Goal: Complete application form

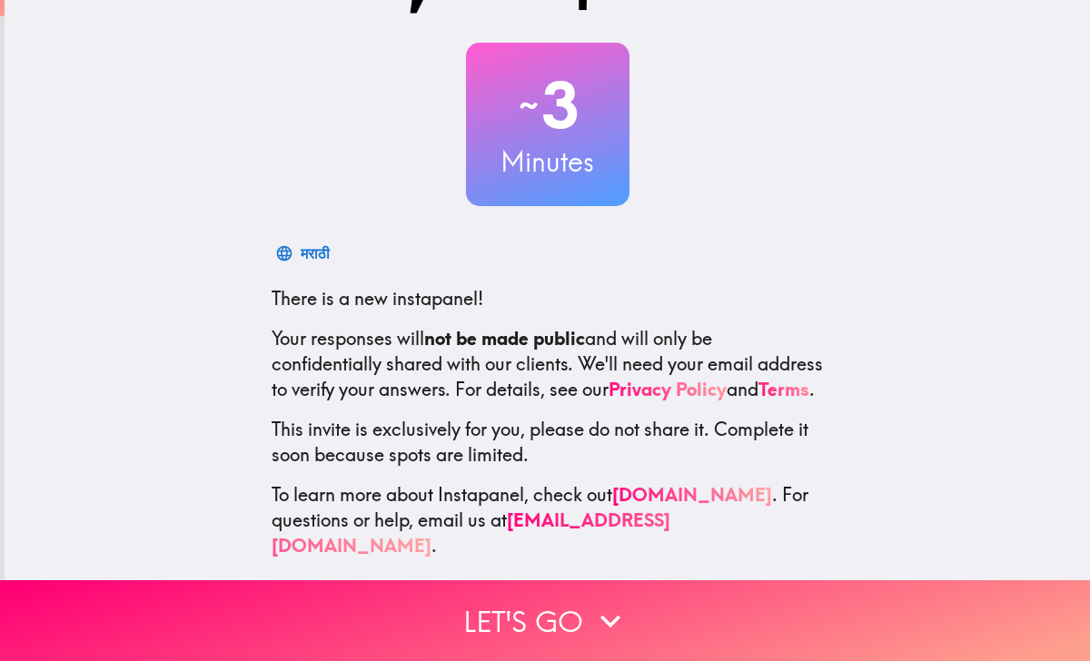
scroll to position [76, 0]
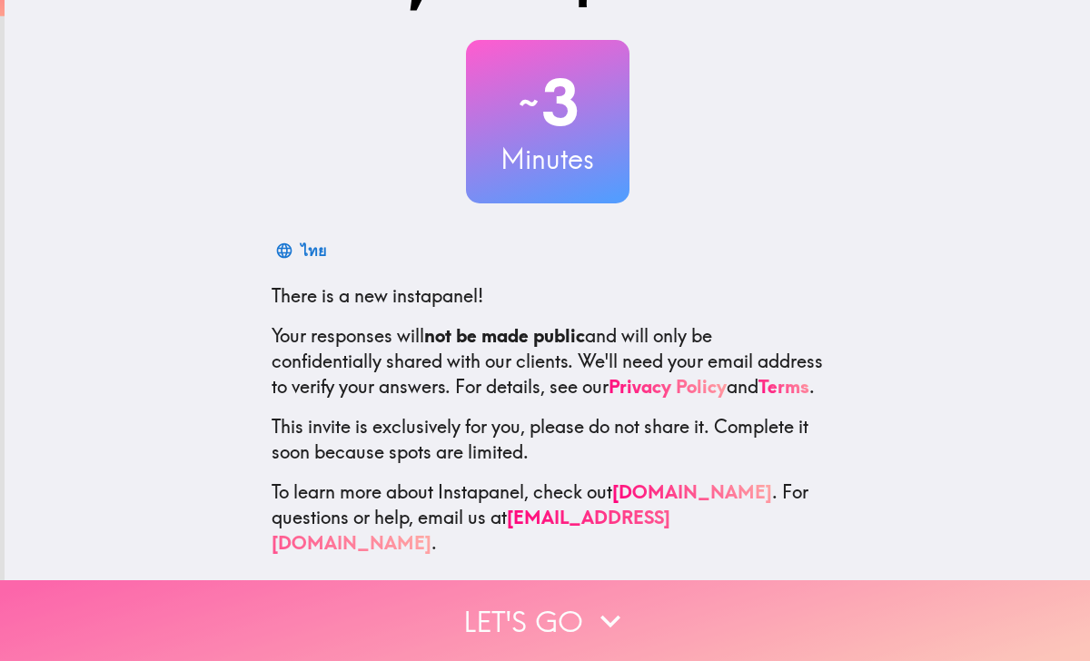
click at [605, 605] on icon "button" at bounding box center [610, 621] width 40 height 40
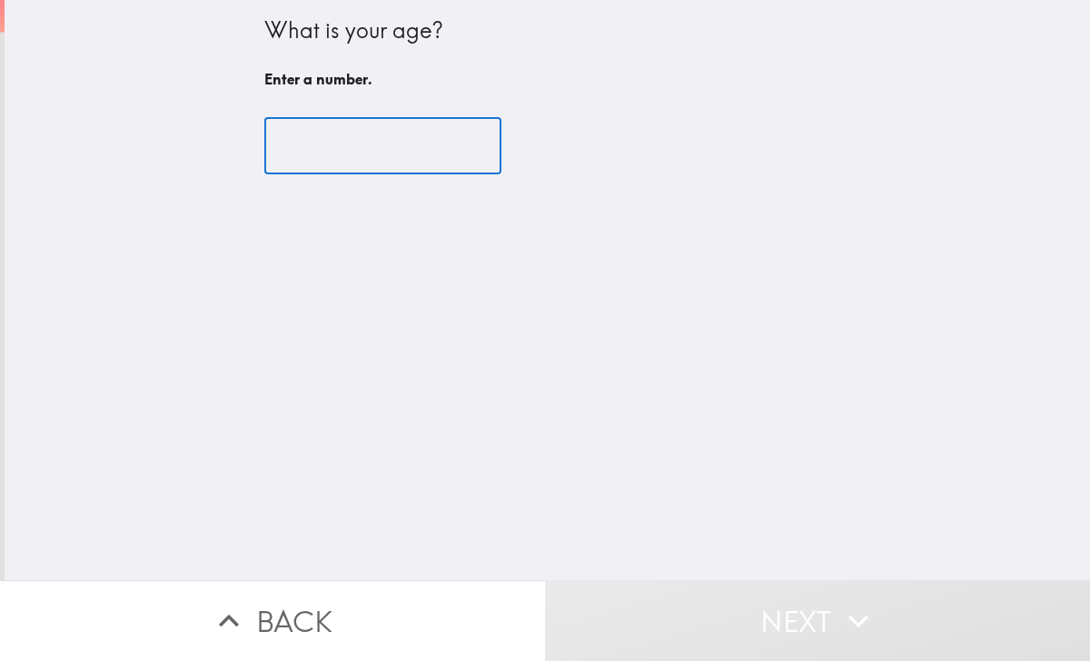
click at [345, 124] on input "number" at bounding box center [382, 146] width 237 height 56
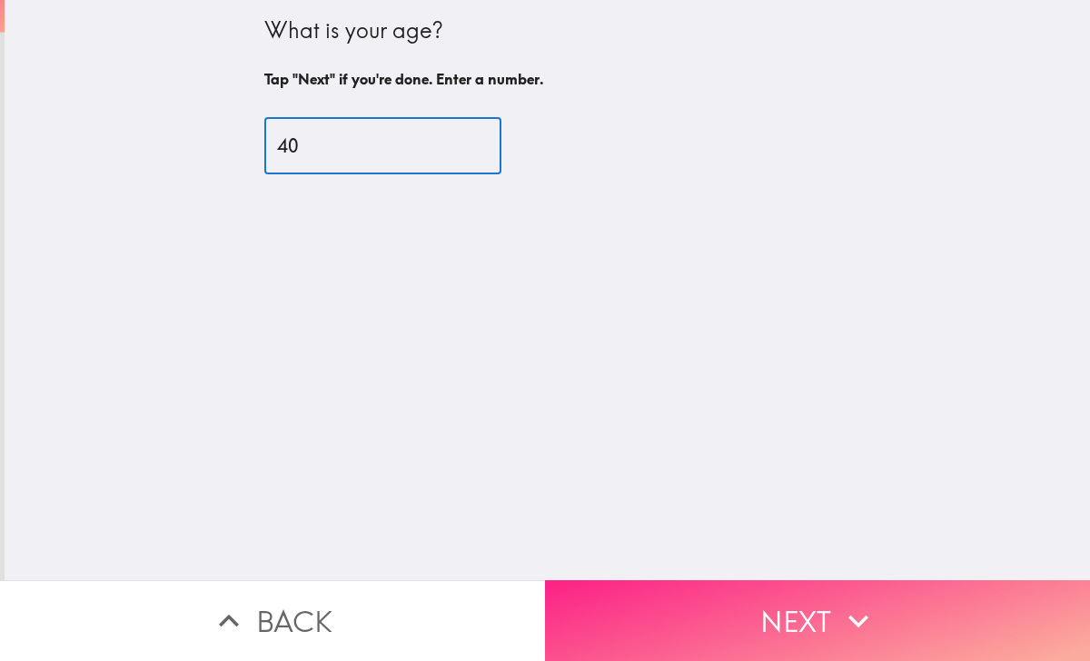
type input "40"
click at [666, 595] on button "Next" at bounding box center [817, 620] width 545 height 81
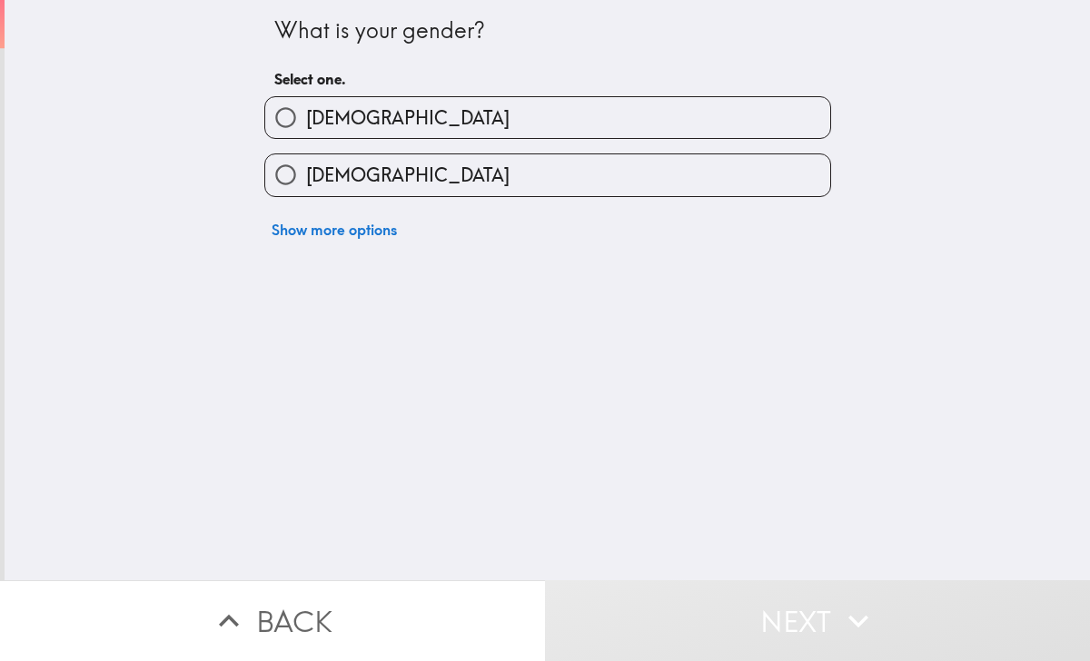
click at [499, 111] on label "Male" at bounding box center [547, 117] width 565 height 41
click at [306, 111] on input "Male" at bounding box center [285, 117] width 41 height 41
radio input "true"
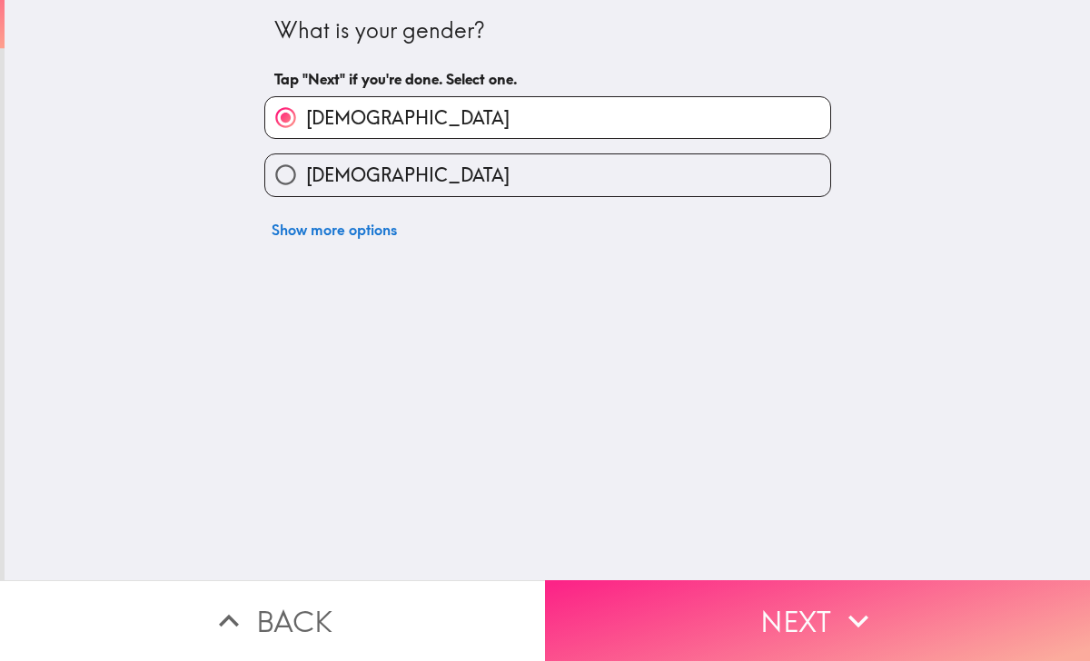
click at [658, 608] on button "Next" at bounding box center [817, 620] width 545 height 81
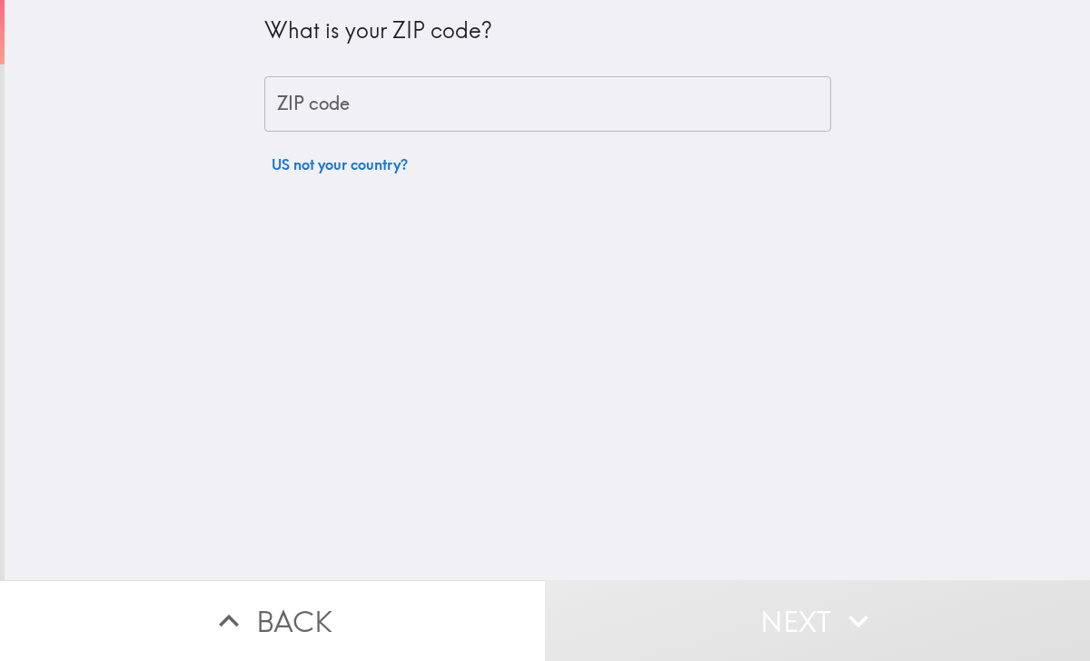
click at [509, 107] on input "ZIP code" at bounding box center [547, 104] width 567 height 56
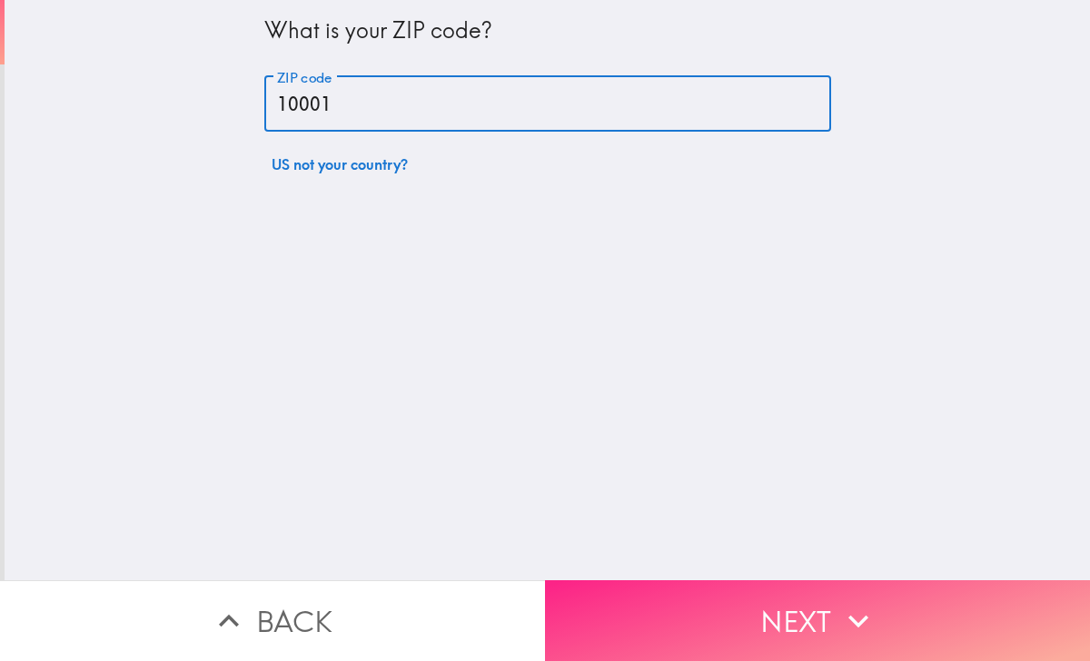
type input "10001"
click at [618, 617] on button "Next" at bounding box center [817, 620] width 545 height 81
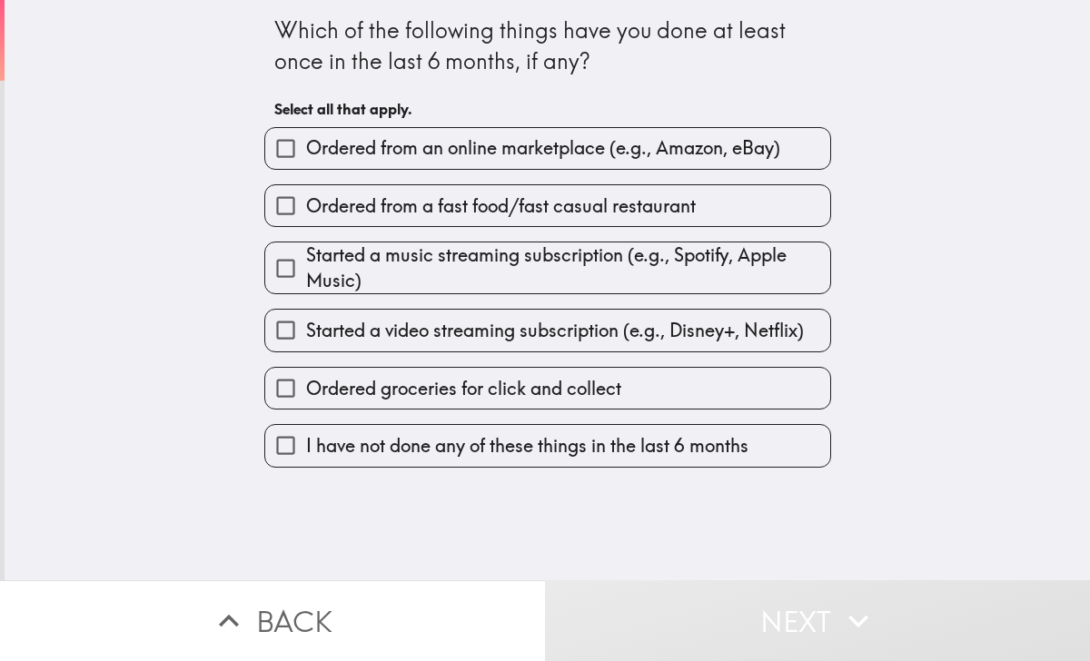
click at [500, 144] on span "Ordered from an online marketplace (e.g., Amazon, eBay)" at bounding box center [543, 147] width 474 height 25
click at [306, 144] on input "Ordered from an online marketplace (e.g., Amazon, eBay)" at bounding box center [285, 148] width 41 height 41
checkbox input "true"
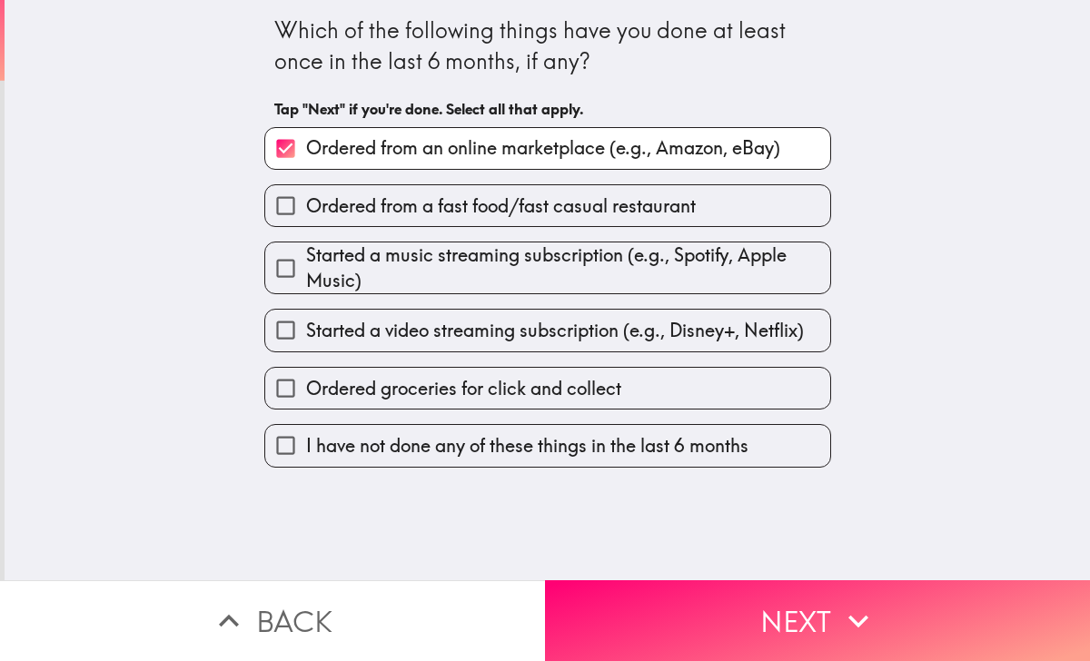
click at [422, 217] on span "Ordered from a fast food/fast casual restaurant" at bounding box center [501, 205] width 390 height 25
click at [306, 217] on input "Ordered from a fast food/fast casual restaurant" at bounding box center [285, 205] width 41 height 41
checkbox input "true"
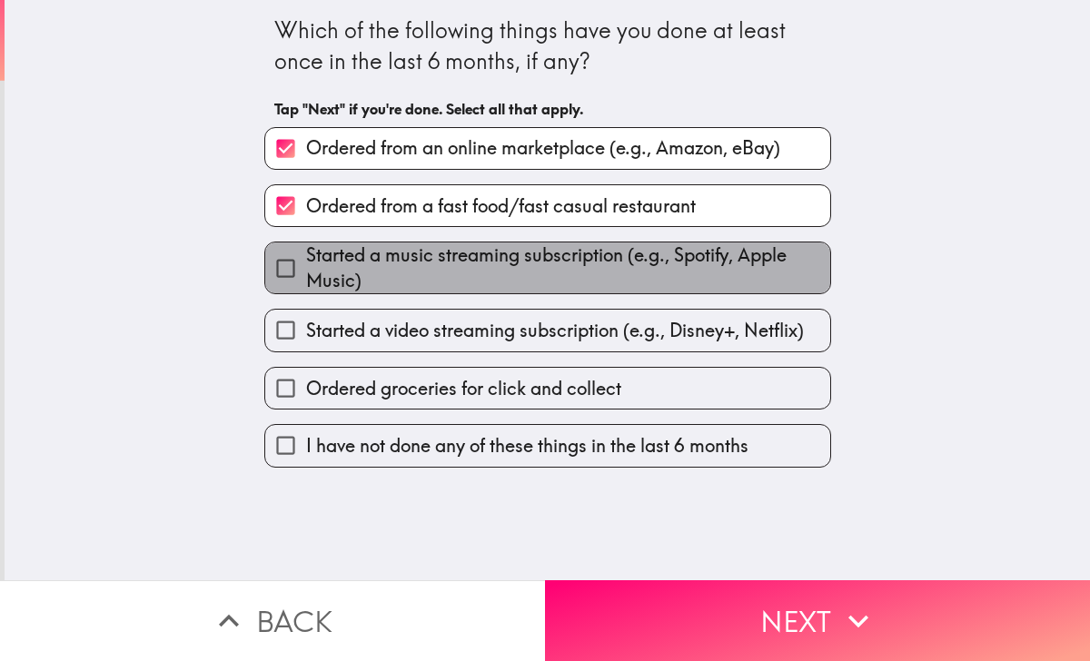
click at [414, 279] on span "Started a music streaming subscription (e.g., Spotify, Apple Music)" at bounding box center [568, 267] width 524 height 51
click at [306, 279] on input "Started a music streaming subscription (e.g., Spotify, Apple Music)" at bounding box center [285, 268] width 41 height 41
checkbox input "true"
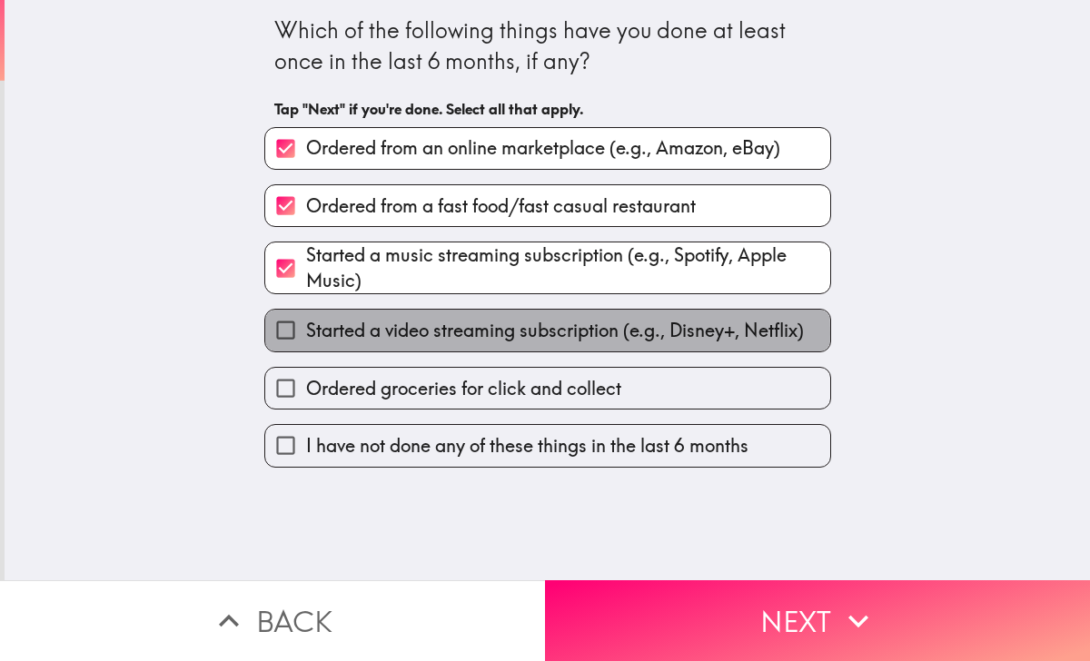
click at [389, 336] on span "Started a video streaming subscription (e.g., Disney+, Netflix)" at bounding box center [555, 330] width 498 height 25
click at [306, 336] on input "Started a video streaming subscription (e.g., Disney+, Netflix)" at bounding box center [285, 330] width 41 height 41
checkbox input "true"
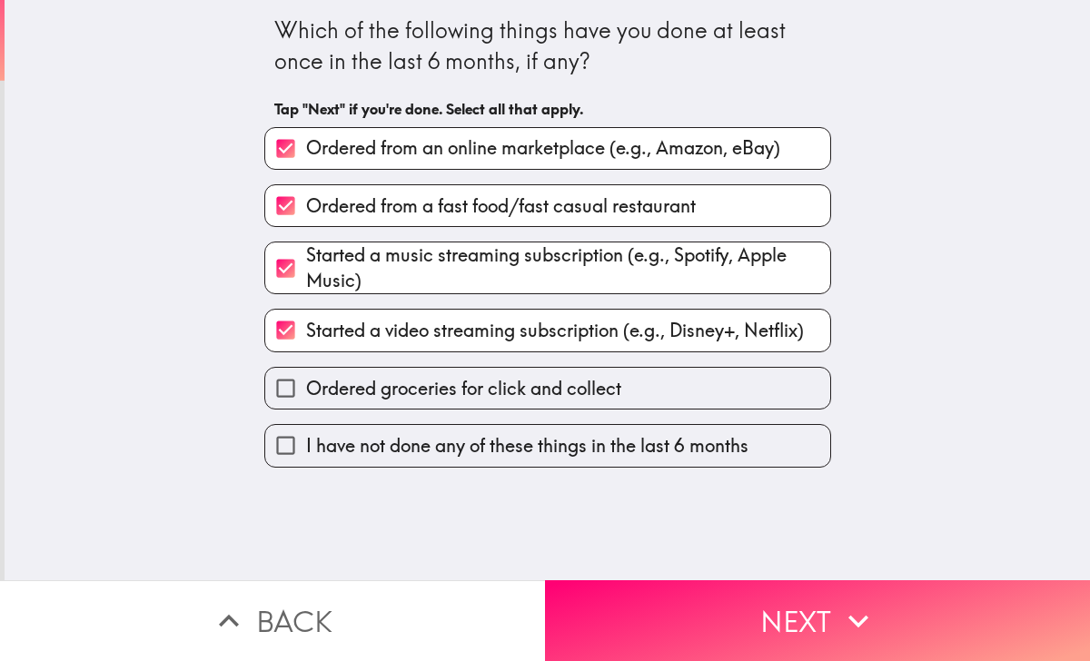
click at [395, 388] on span "Ordered groceries for click and collect" at bounding box center [463, 388] width 315 height 25
click at [306, 388] on input "Ordered groceries for click and collect" at bounding box center [285, 388] width 41 height 41
checkbox input "true"
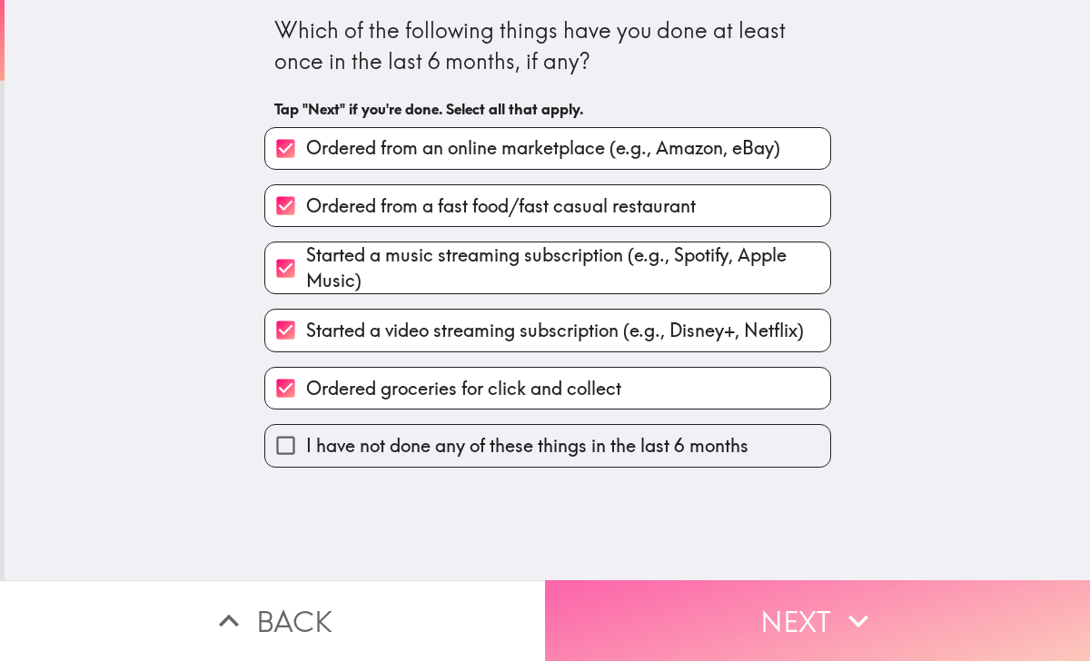
click at [663, 603] on button "Next" at bounding box center [817, 620] width 545 height 81
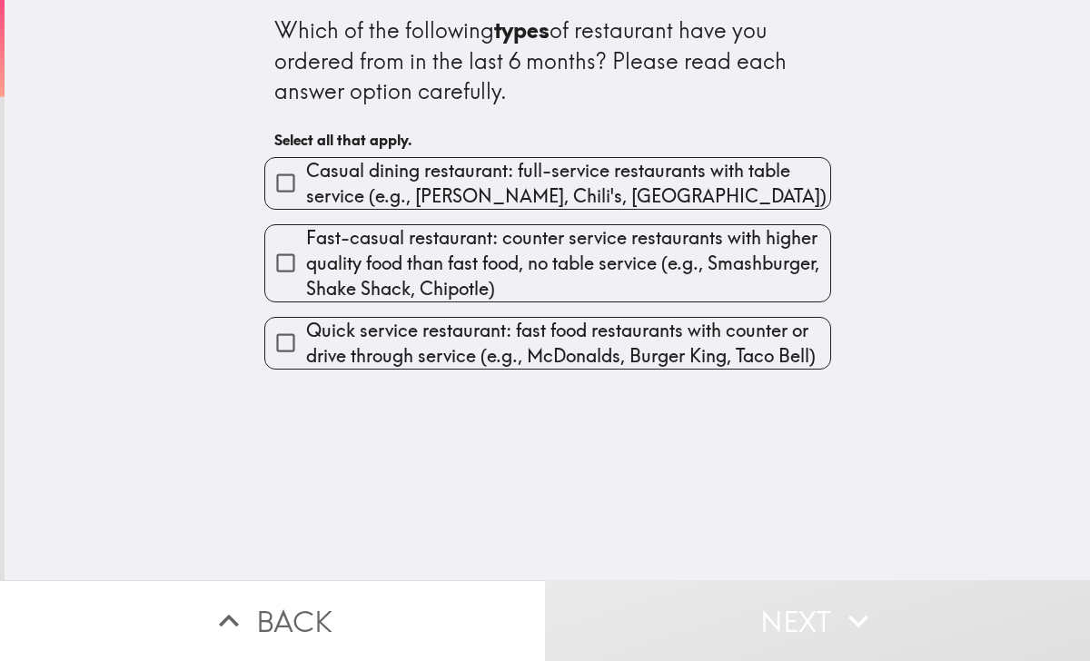
click at [317, 182] on span "Casual dining restaurant: full-service restaurants with table service (e.g., Ap…" at bounding box center [568, 183] width 524 height 51
click at [306, 182] on input "Casual dining restaurant: full-service restaurants with table service (e.g., Ap…" at bounding box center [285, 183] width 41 height 41
checkbox input "true"
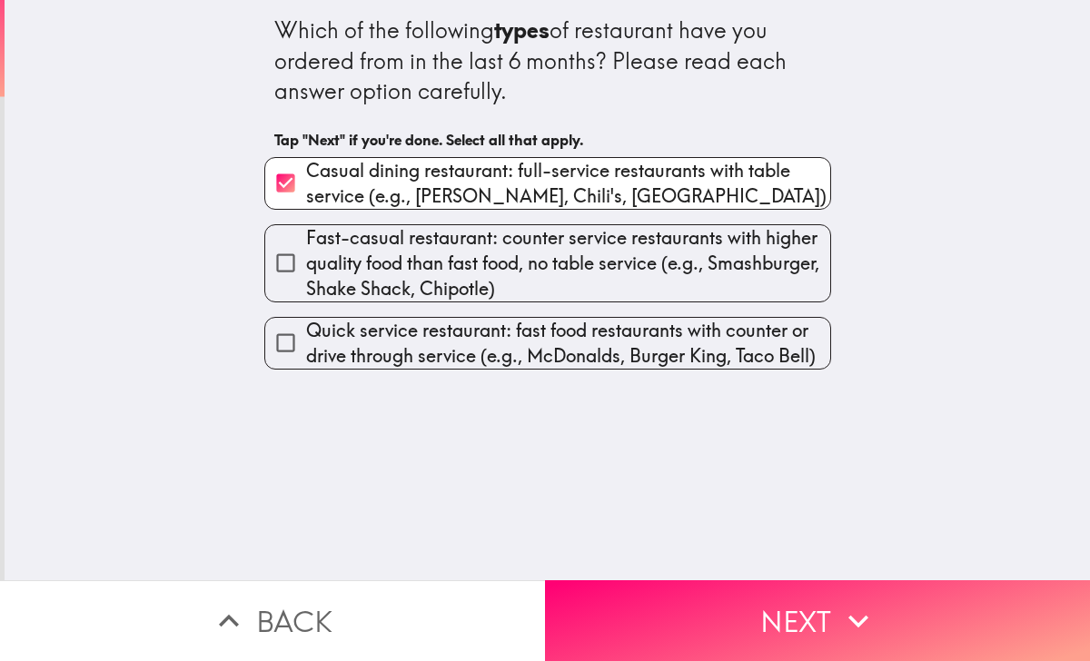
click at [289, 262] on input "Fast-casual restaurant: counter service restaurants with higher quality food th…" at bounding box center [285, 262] width 41 height 41
checkbox input "true"
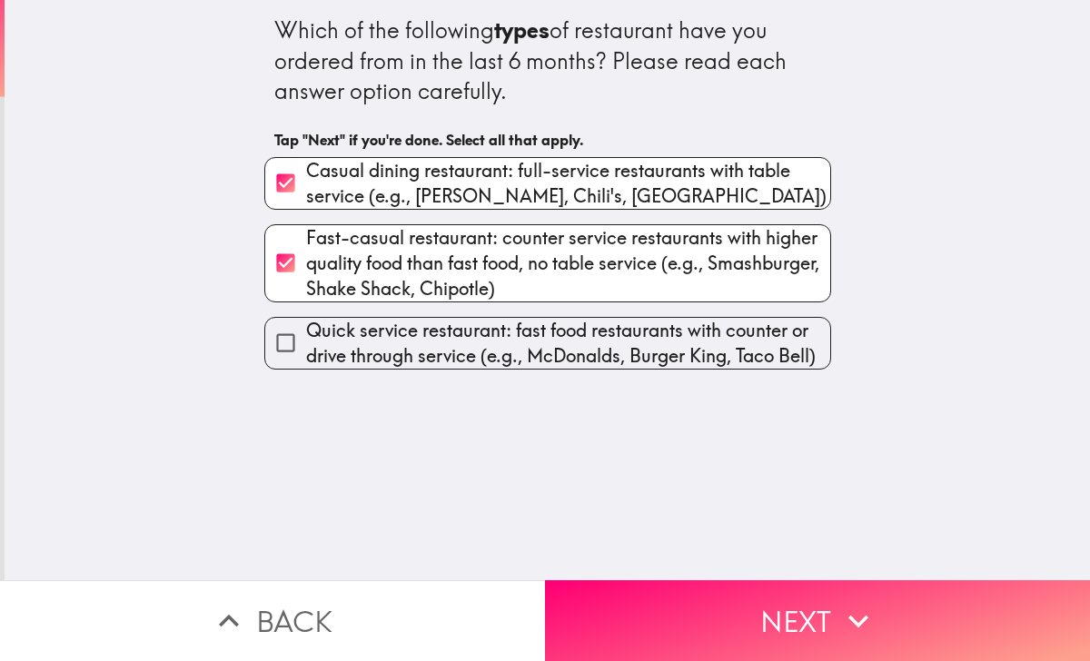
click at [320, 334] on span "Quick service restaurant: fast food restaurants with counter or drive through s…" at bounding box center [568, 343] width 524 height 51
click at [306, 334] on input "Quick service restaurant: fast food restaurants with counter or drive through s…" at bounding box center [285, 342] width 41 height 41
checkbox input "true"
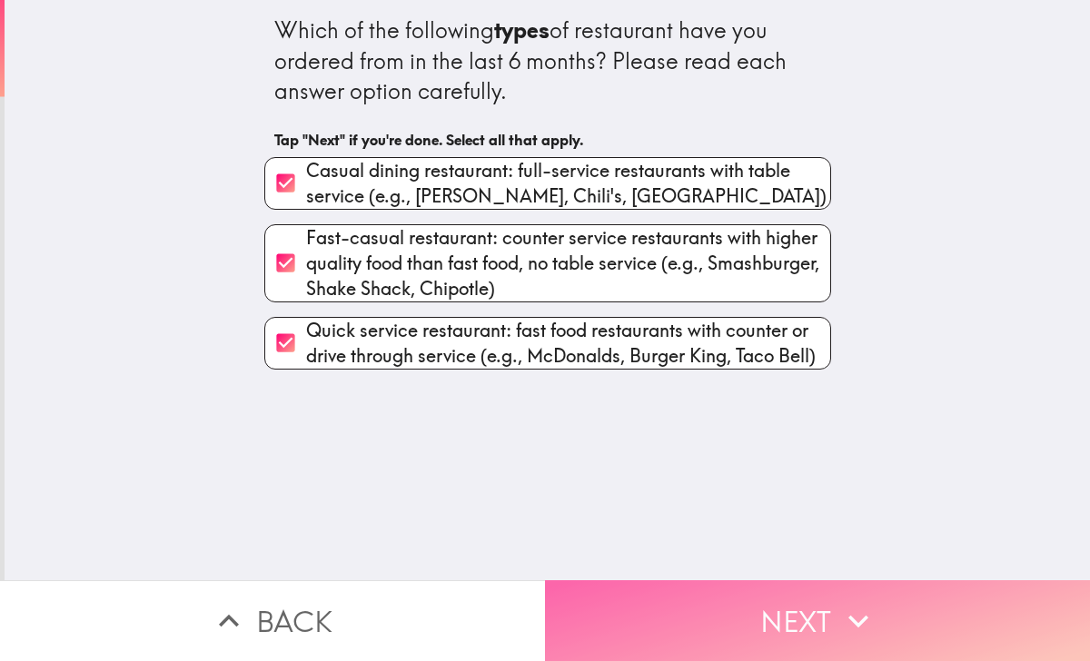
click at [664, 616] on button "Next" at bounding box center [817, 620] width 545 height 81
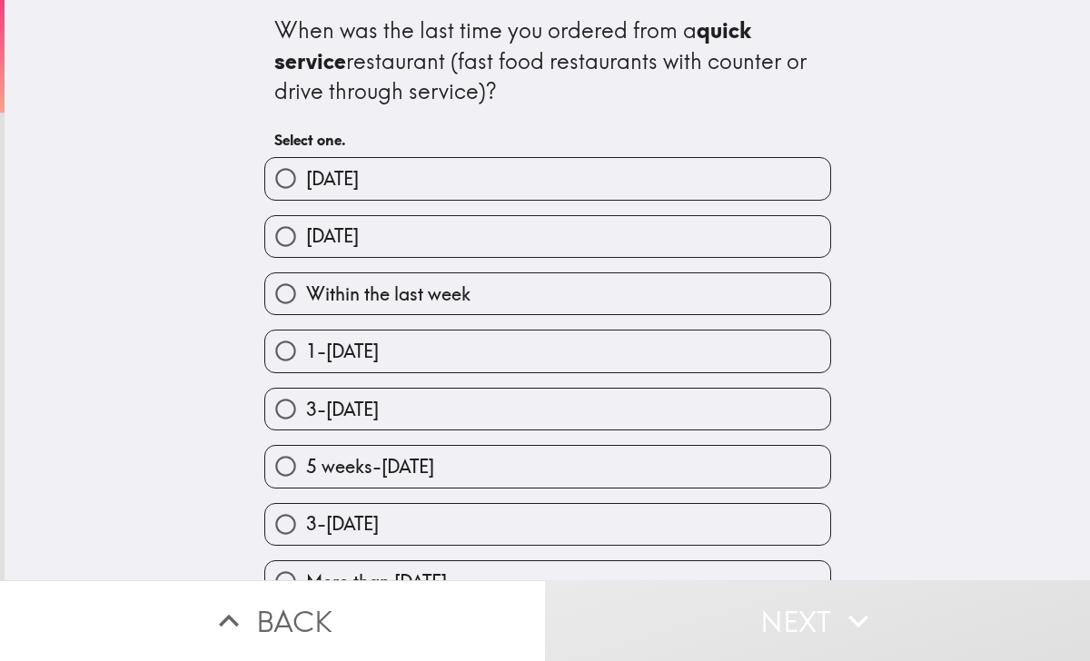
click at [363, 220] on label "Yesterday" at bounding box center [547, 236] width 565 height 41
click at [306, 220] on input "Yesterday" at bounding box center [285, 236] width 41 height 41
radio input "true"
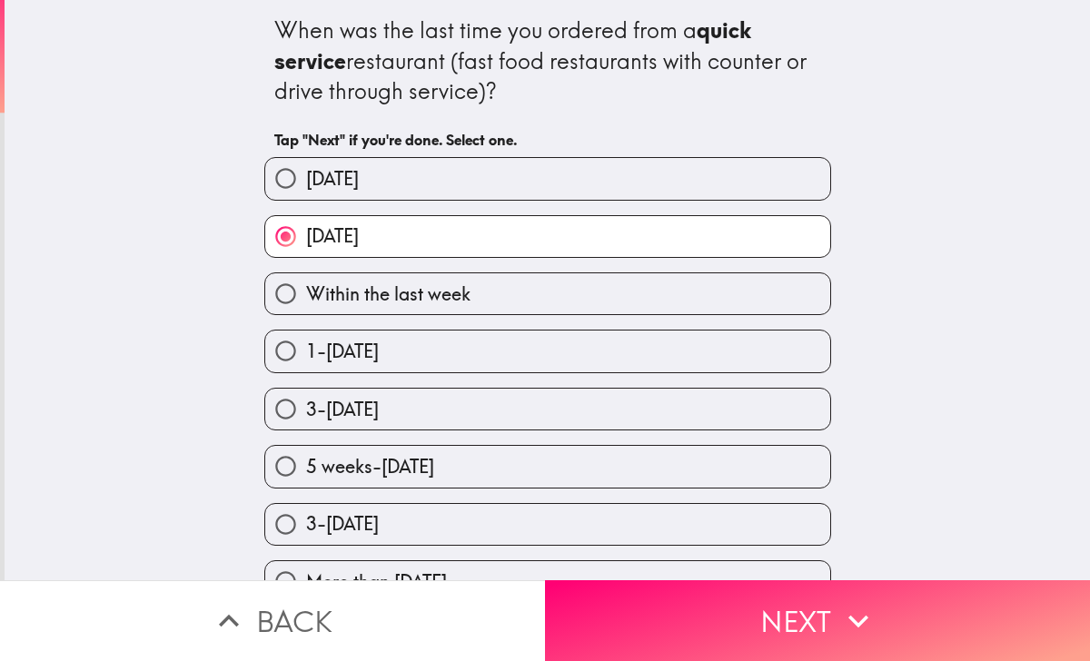
scroll to position [30, 0]
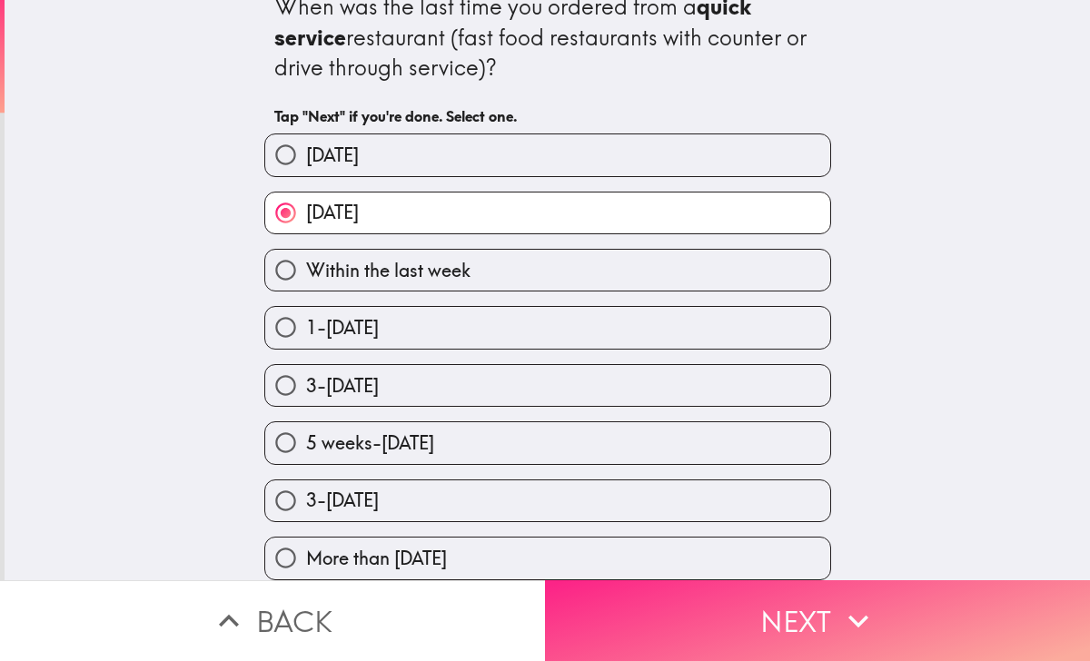
click at [621, 624] on button "Next" at bounding box center [817, 620] width 545 height 81
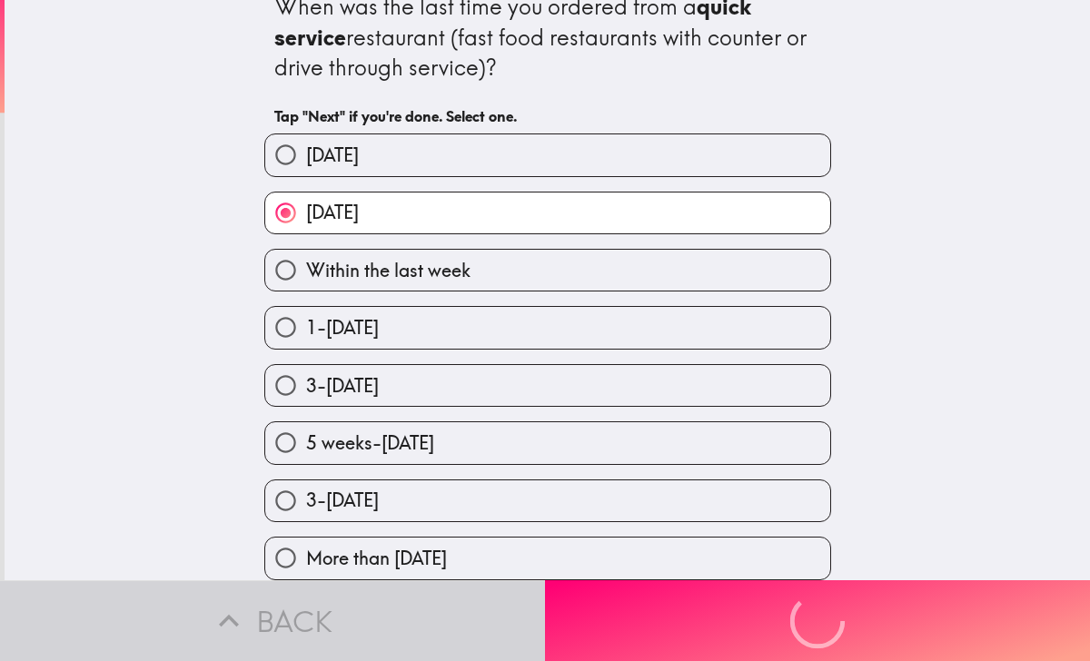
scroll to position [0, 0]
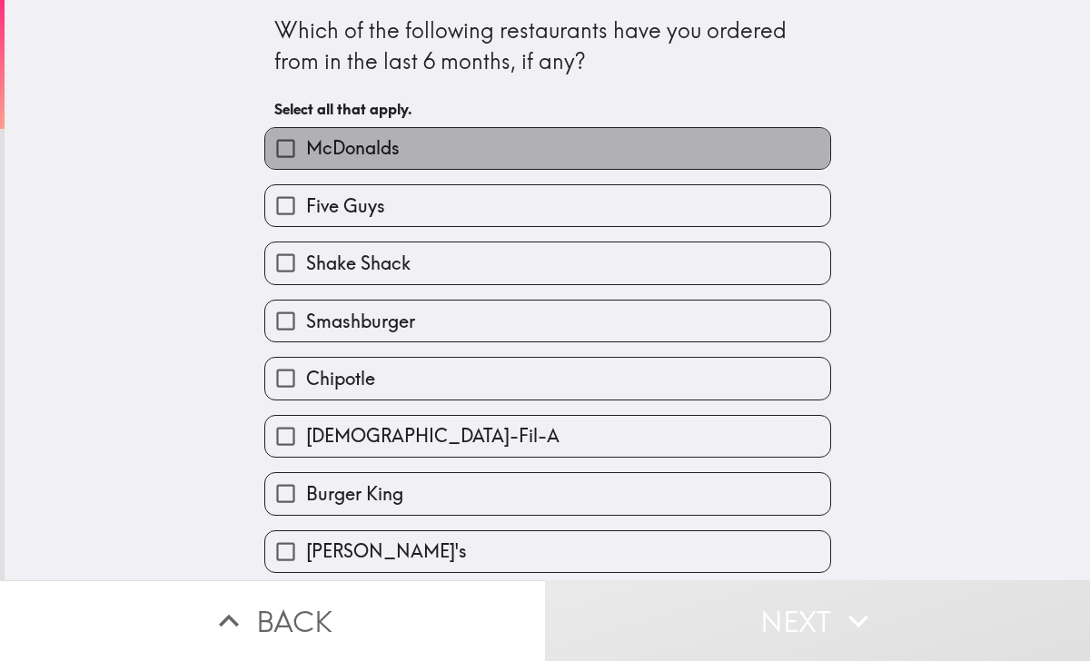
click at [360, 145] on span "McDonalds" at bounding box center [353, 147] width 94 height 25
click at [306, 145] on input "McDonalds" at bounding box center [285, 148] width 41 height 41
checkbox input "true"
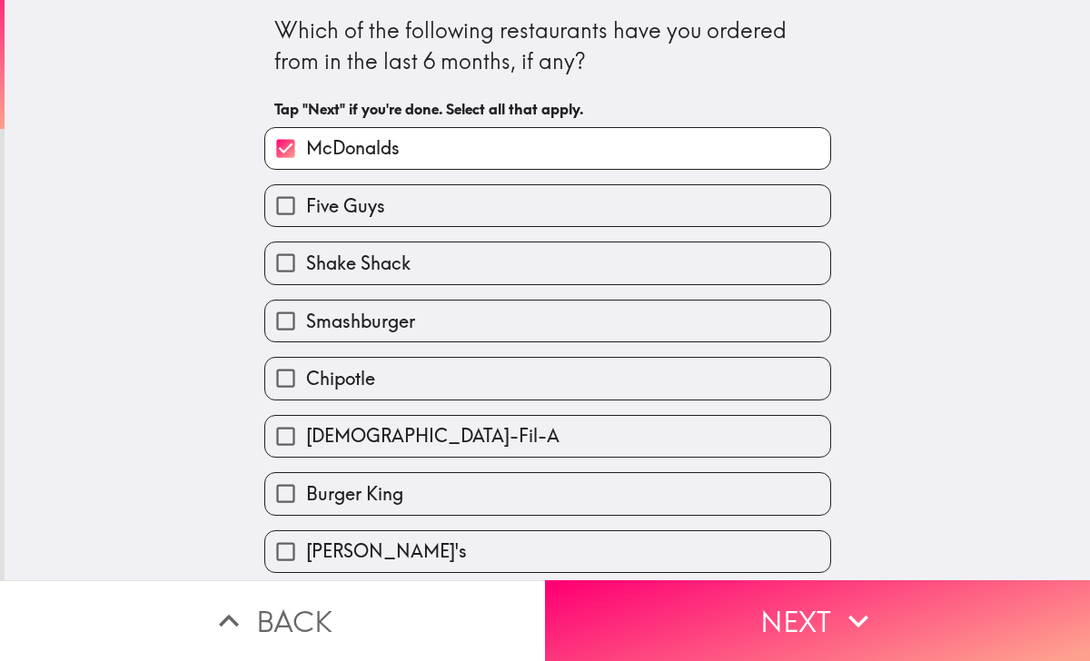
click at [347, 215] on span "Five Guys" at bounding box center [345, 205] width 79 height 25
click at [306, 215] on input "Five Guys" at bounding box center [285, 205] width 41 height 41
checkbox input "true"
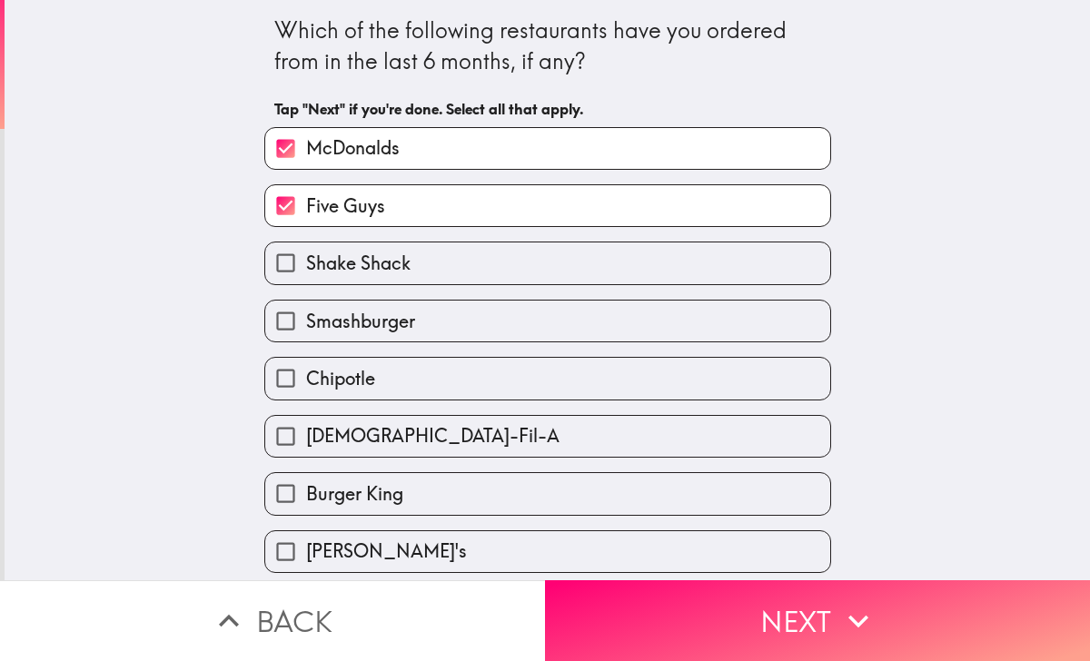
click at [350, 261] on span "Shake Shack" at bounding box center [358, 263] width 104 height 25
click at [306, 261] on input "Shake Shack" at bounding box center [285, 262] width 41 height 41
checkbox input "true"
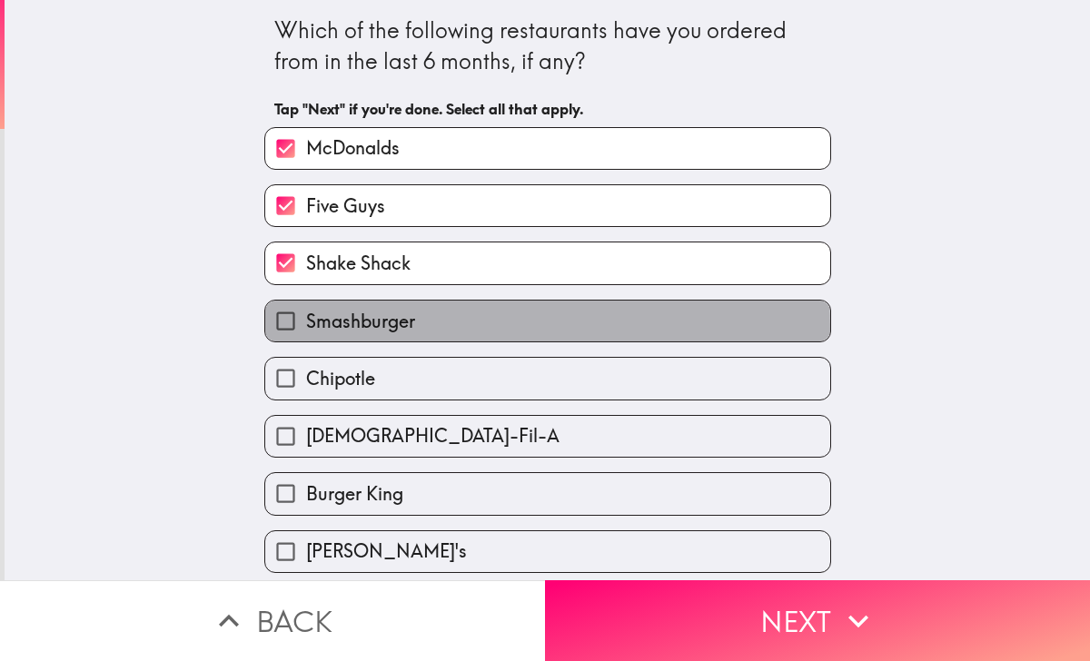
click at [348, 331] on span "Smashburger" at bounding box center [360, 321] width 109 height 25
click at [306, 331] on input "Smashburger" at bounding box center [285, 321] width 41 height 41
checkbox input "true"
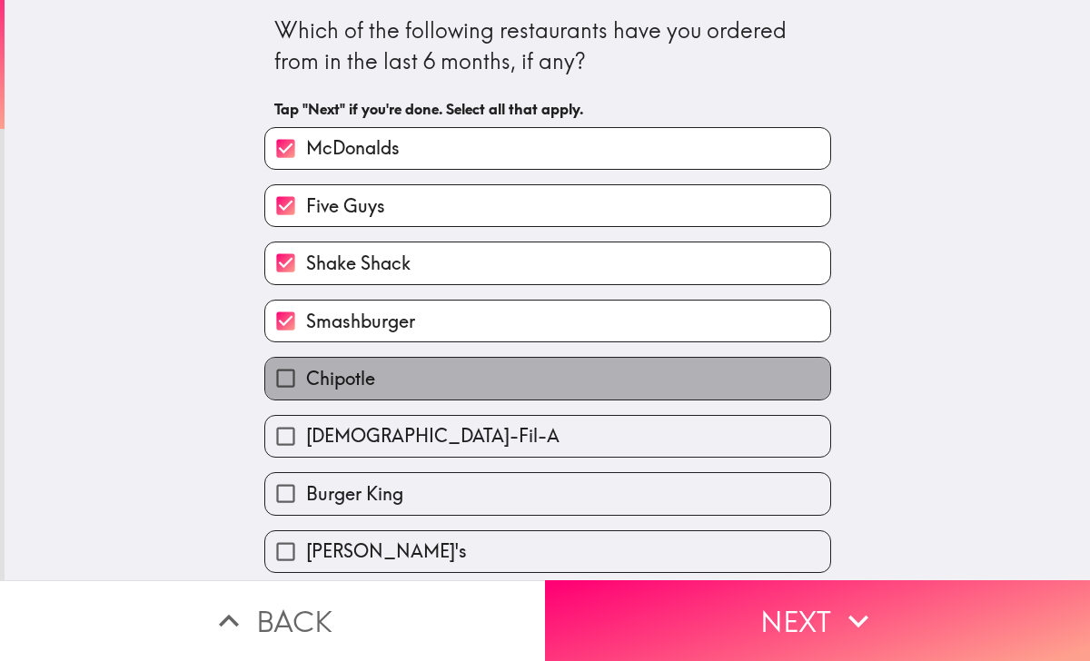
click at [343, 399] on label "Chipotle" at bounding box center [547, 378] width 565 height 41
click at [306, 399] on input "Chipotle" at bounding box center [285, 378] width 41 height 41
checkbox input "true"
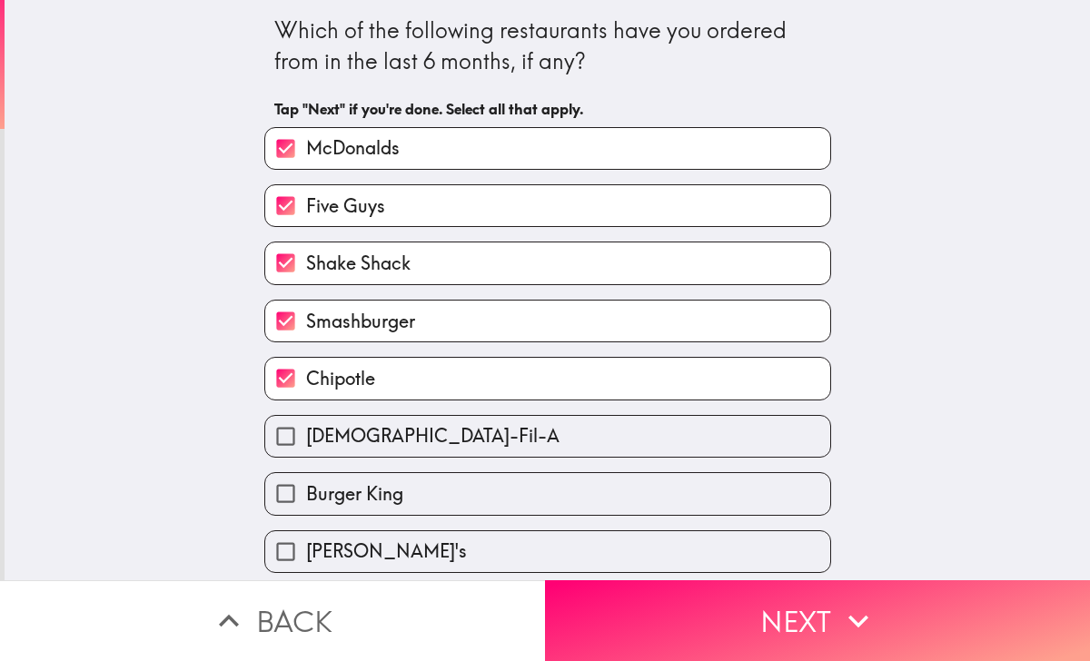
click at [344, 442] on span "Chick-Fil-A" at bounding box center [432, 435] width 253 height 25
click at [306, 442] on input "Chick-Fil-A" at bounding box center [285, 436] width 41 height 41
checkbox input "true"
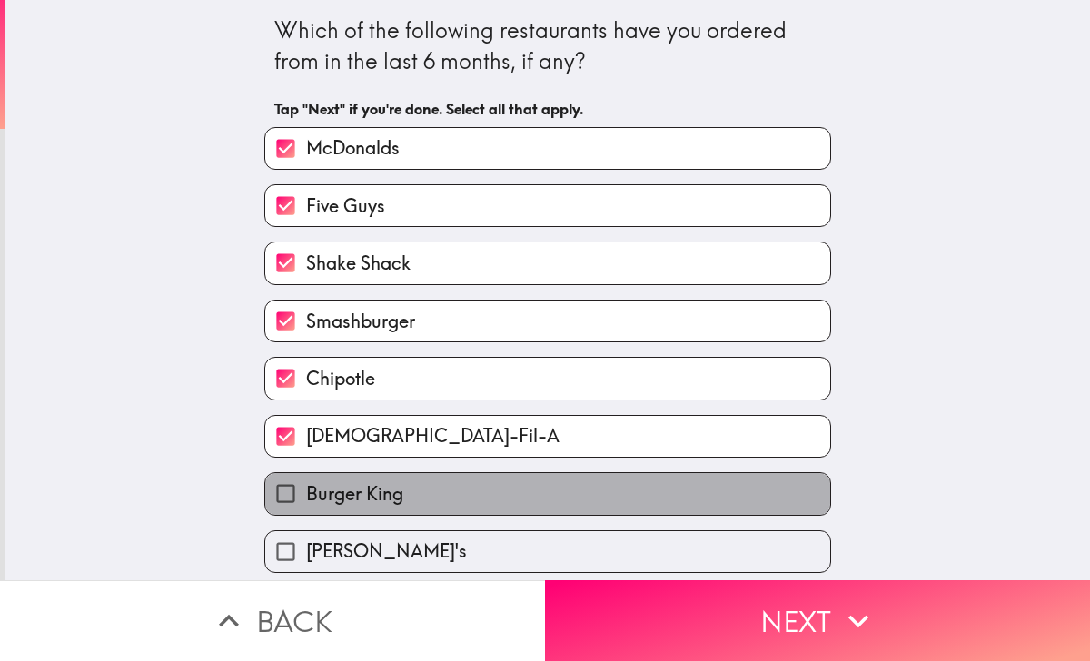
click at [341, 486] on label "Burger King" at bounding box center [547, 493] width 565 height 41
click at [306, 486] on input "Burger King" at bounding box center [285, 493] width 41 height 41
checkbox input "true"
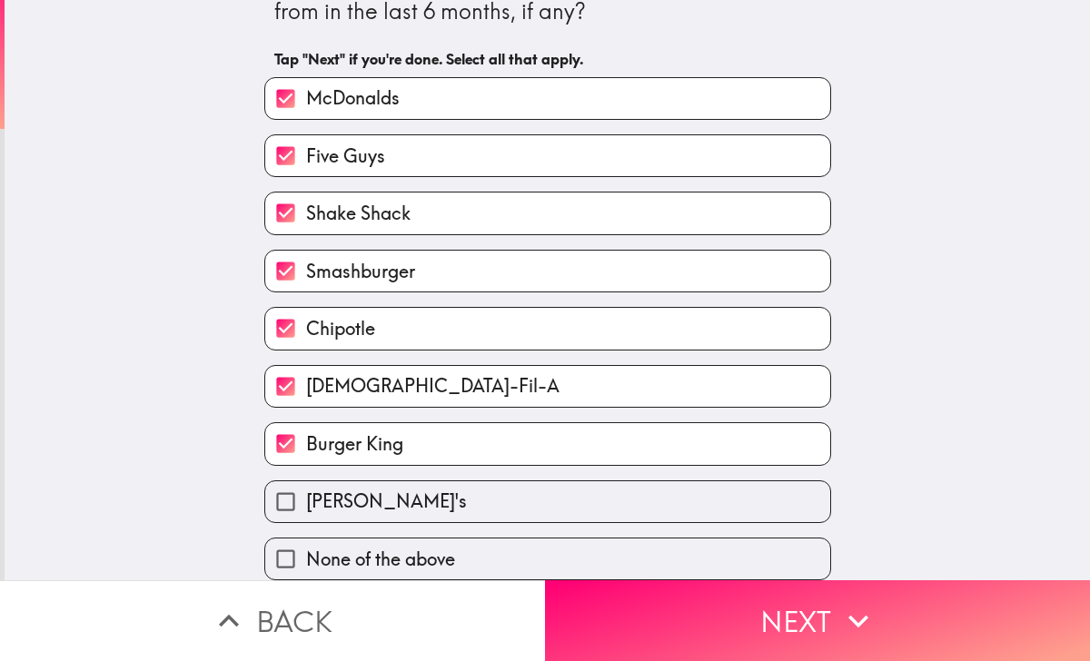
scroll to position [58, 0]
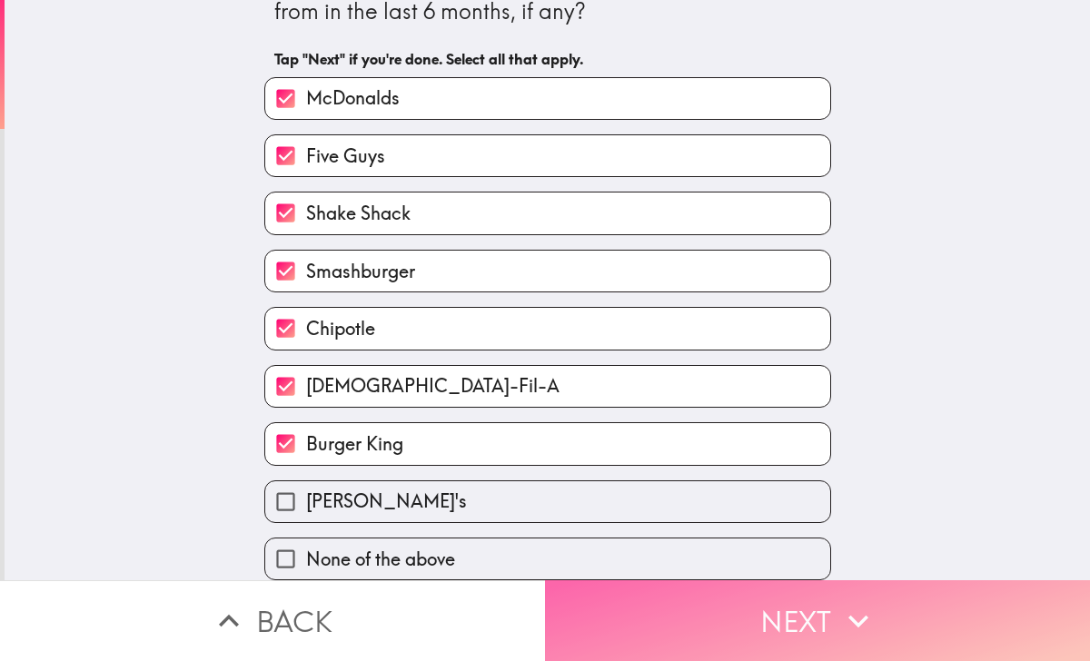
click at [668, 598] on button "Next" at bounding box center [817, 620] width 545 height 81
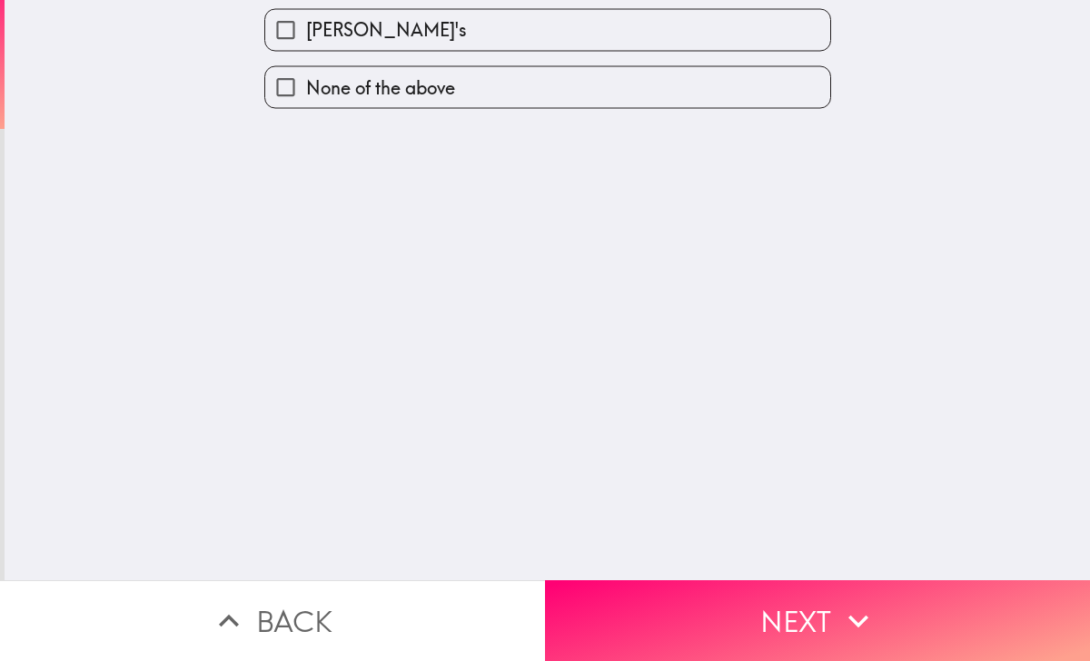
scroll to position [0, 0]
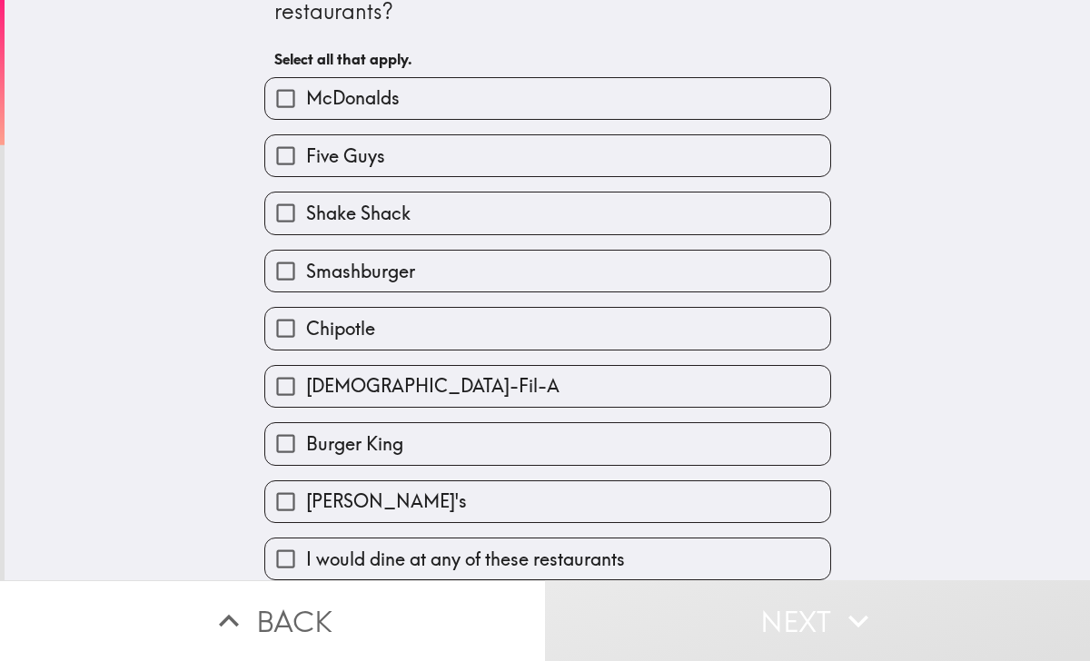
scroll to position [58, 0]
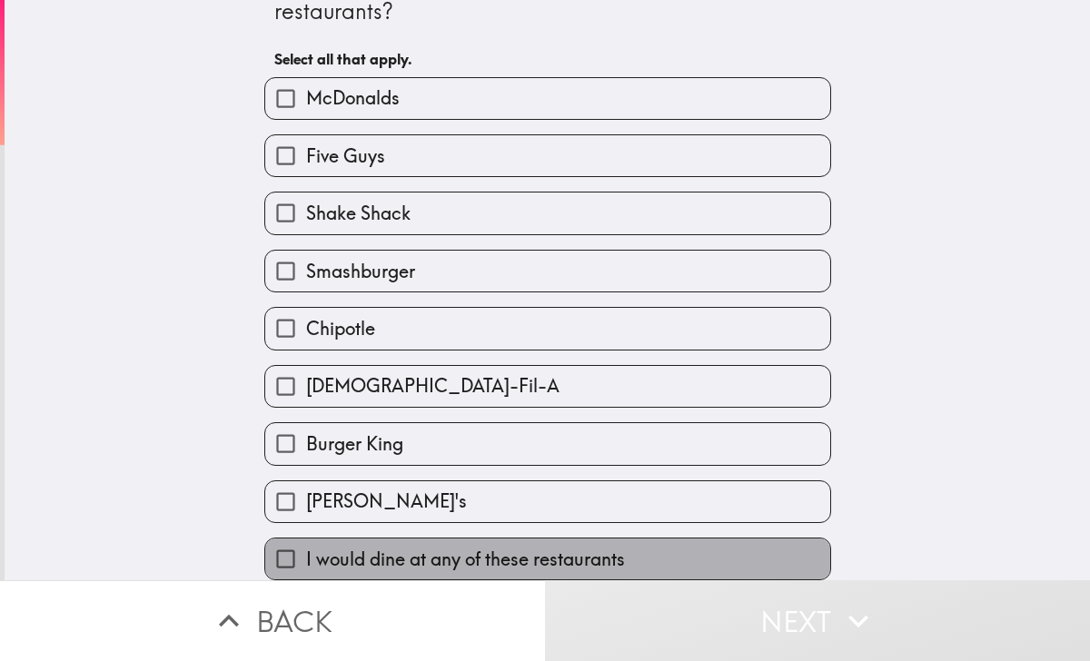
click at [335, 543] on label "I would dine at any of these restaurants" at bounding box center [547, 559] width 565 height 41
click at [306, 543] on input "I would dine at any of these restaurants" at bounding box center [285, 559] width 41 height 41
checkbox input "true"
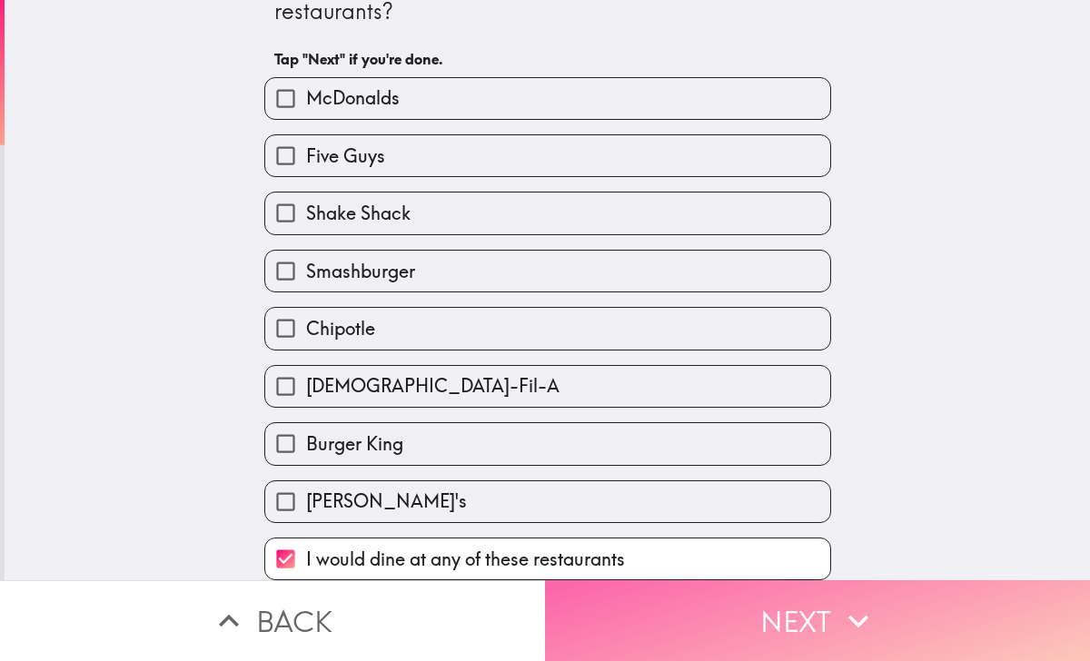
click at [614, 608] on button "Next" at bounding box center [817, 620] width 545 height 81
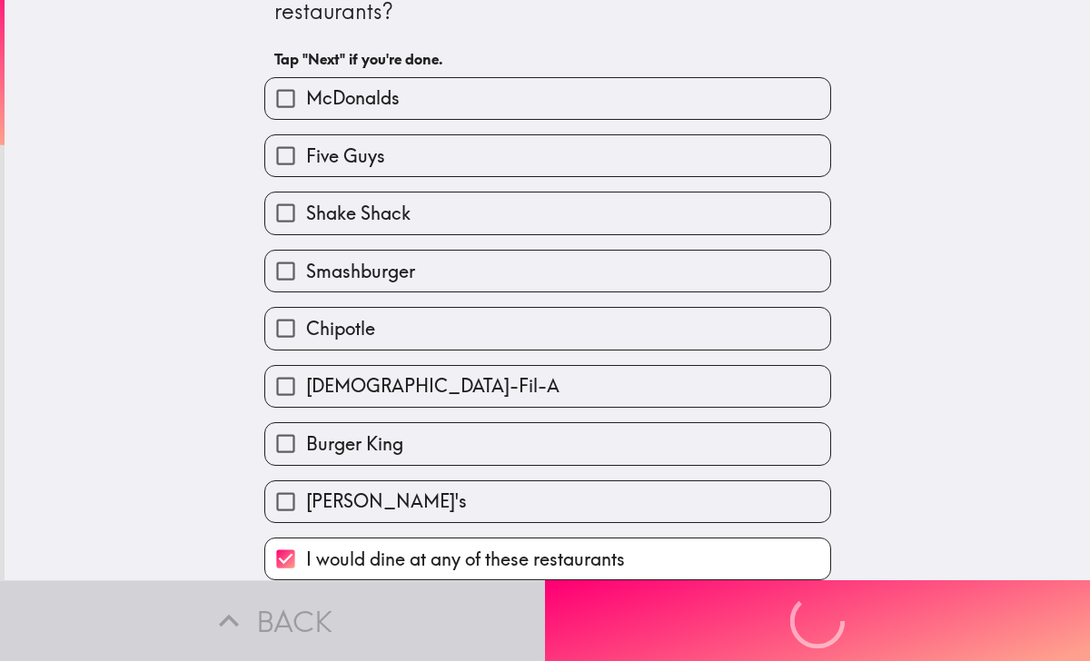
scroll to position [0, 0]
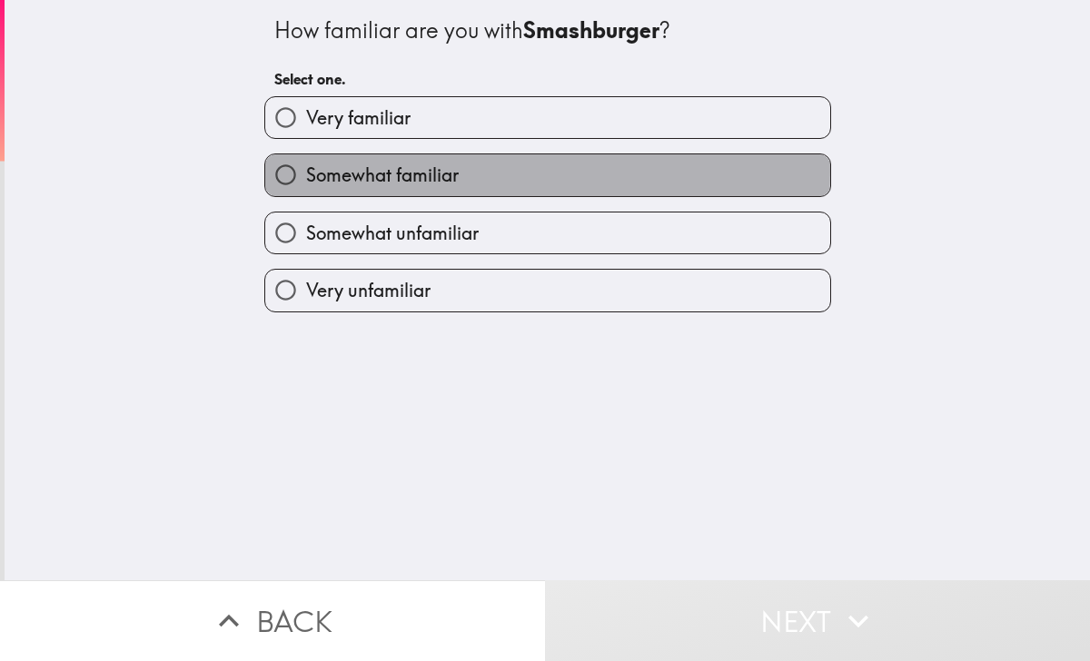
click at [385, 173] on span "Somewhat familiar" at bounding box center [382, 175] width 153 height 25
click at [306, 173] on input "Somewhat familiar" at bounding box center [285, 174] width 41 height 41
radio input "true"
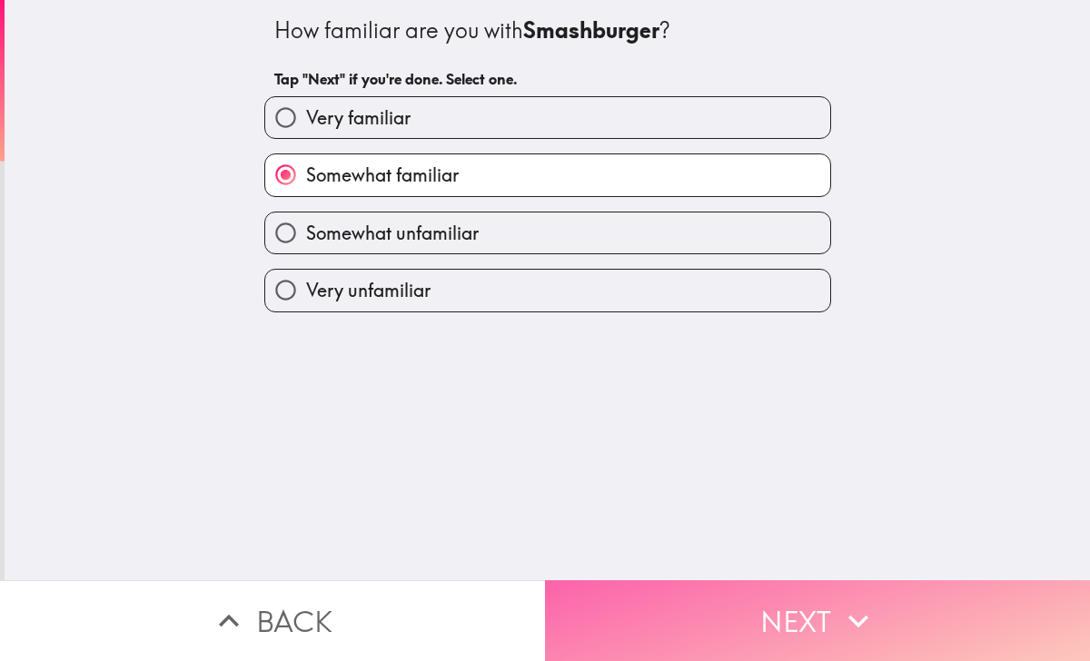
click at [630, 628] on button "Next" at bounding box center [817, 620] width 545 height 81
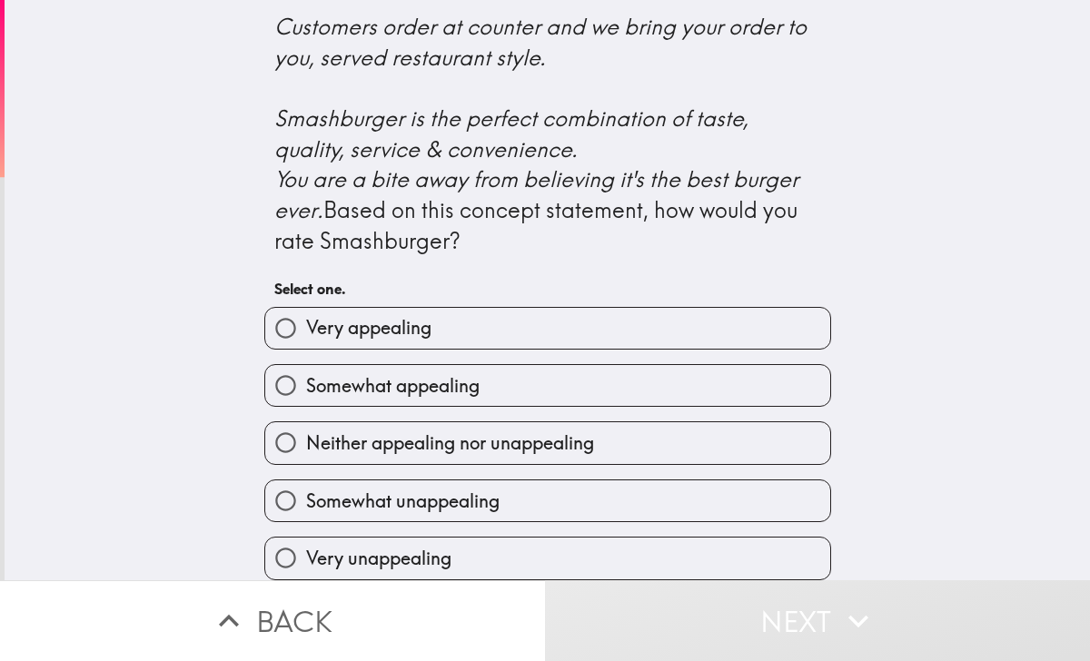
scroll to position [738, 0]
click at [426, 406] on label "Somewhat appealing" at bounding box center [547, 385] width 565 height 41
click at [306, 406] on input "Somewhat appealing" at bounding box center [285, 385] width 41 height 41
radio input "true"
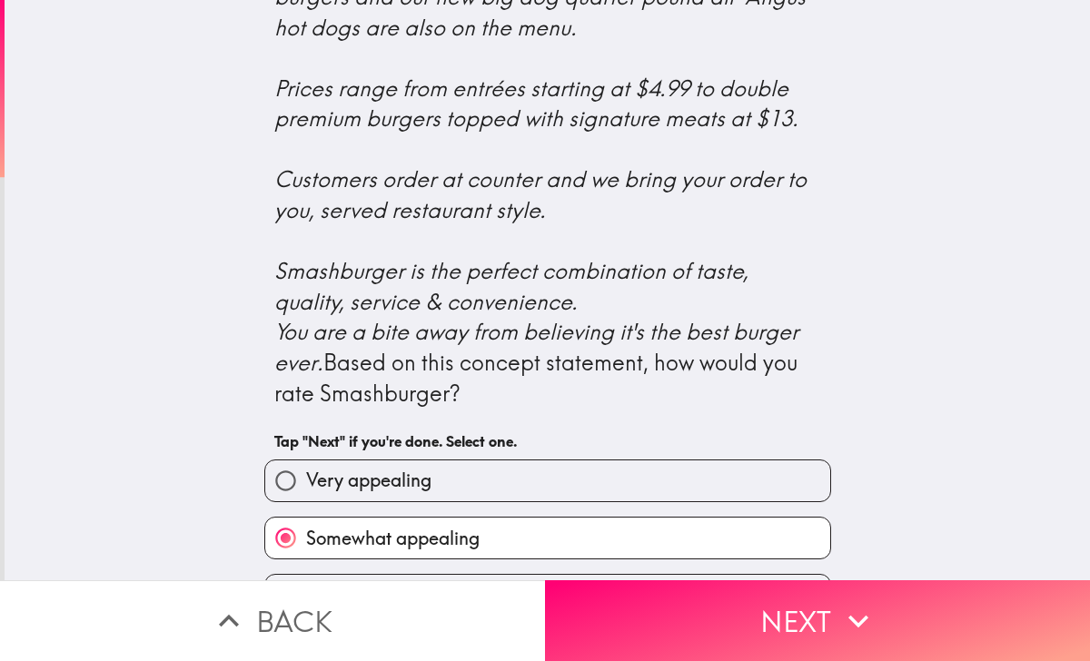
scroll to position [770, 0]
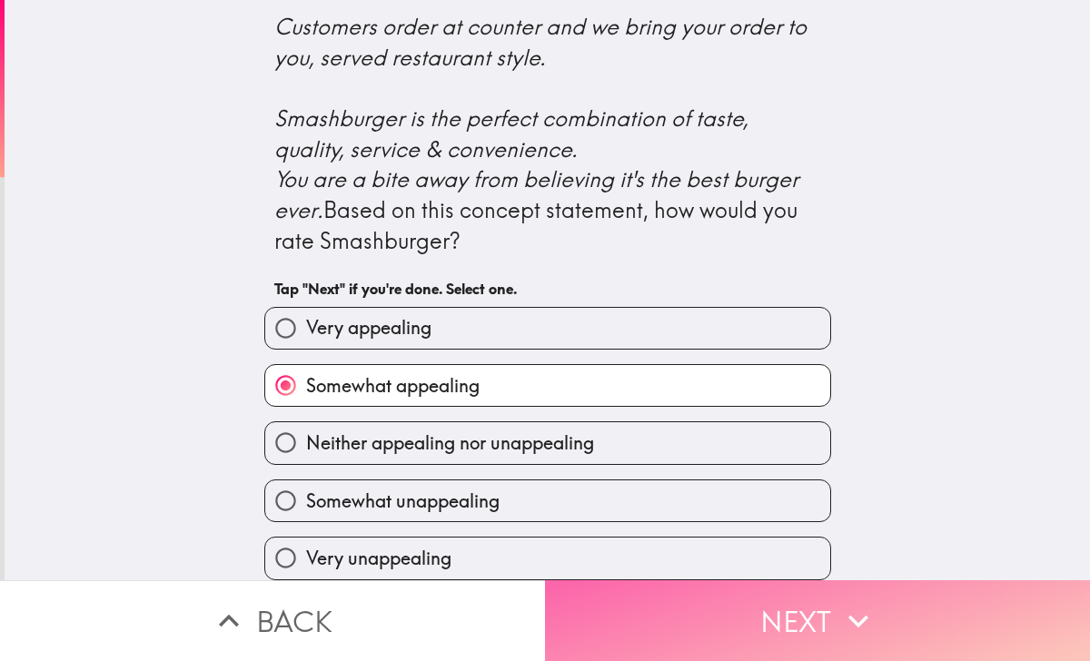
click at [639, 620] on button "Next" at bounding box center [817, 620] width 545 height 81
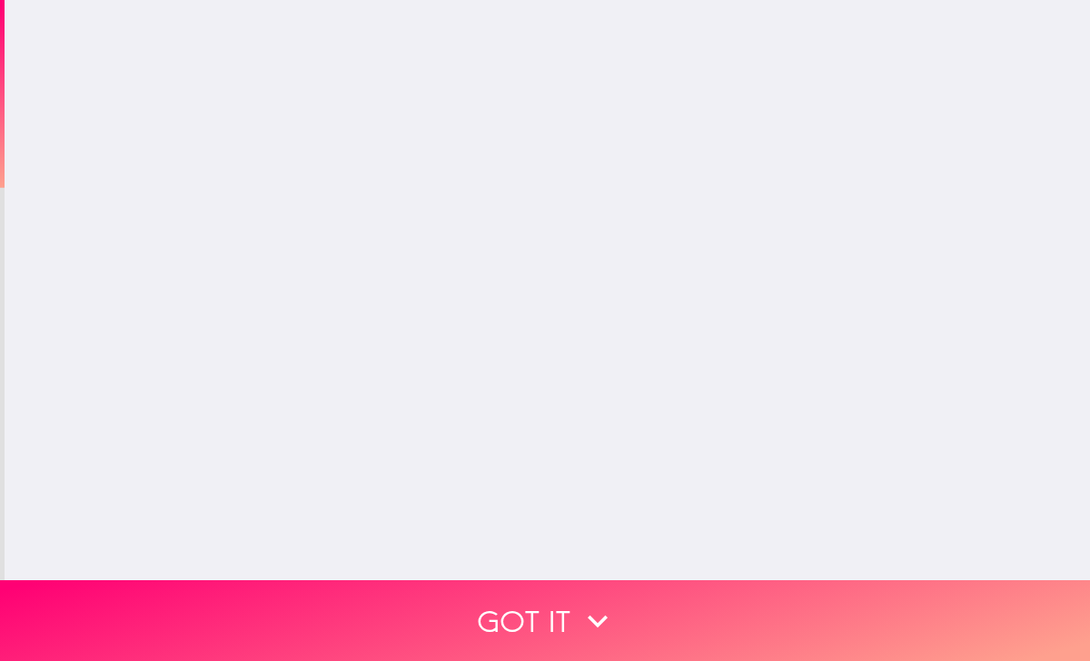
scroll to position [0, 0]
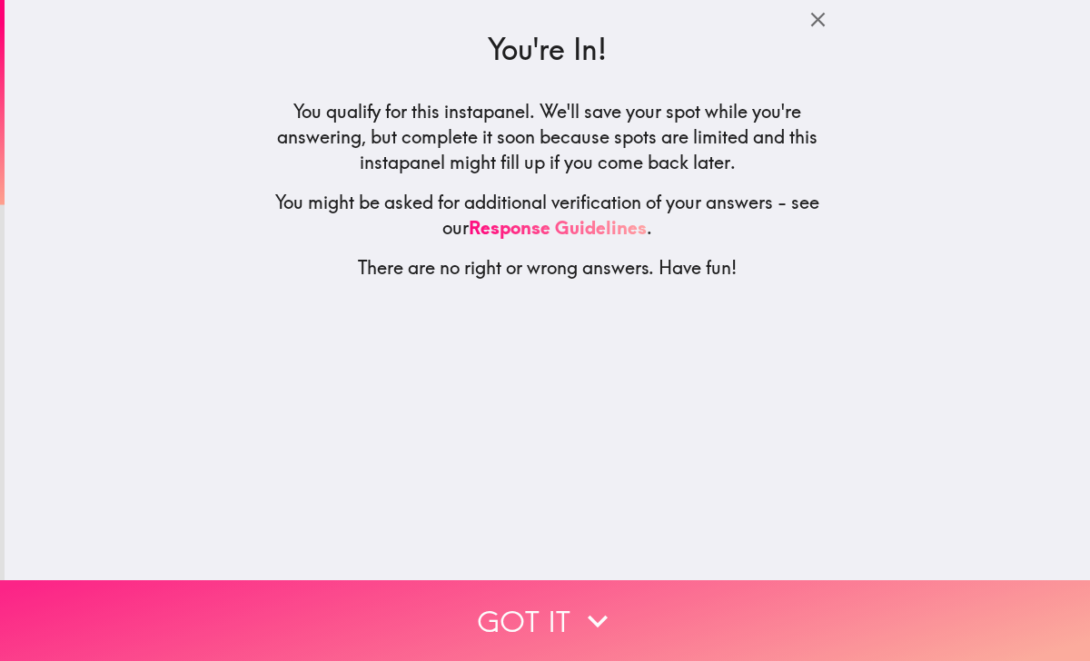
click at [516, 598] on button "Got it" at bounding box center [545, 620] width 1090 height 81
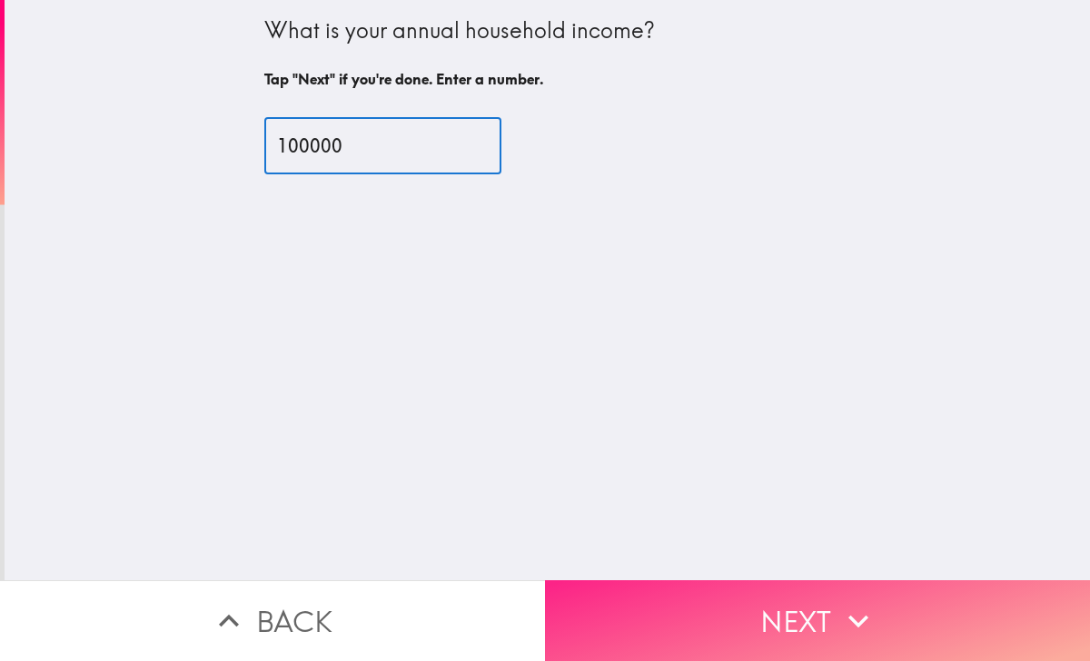
type input "100000"
click at [635, 642] on button "Next" at bounding box center [817, 620] width 545 height 81
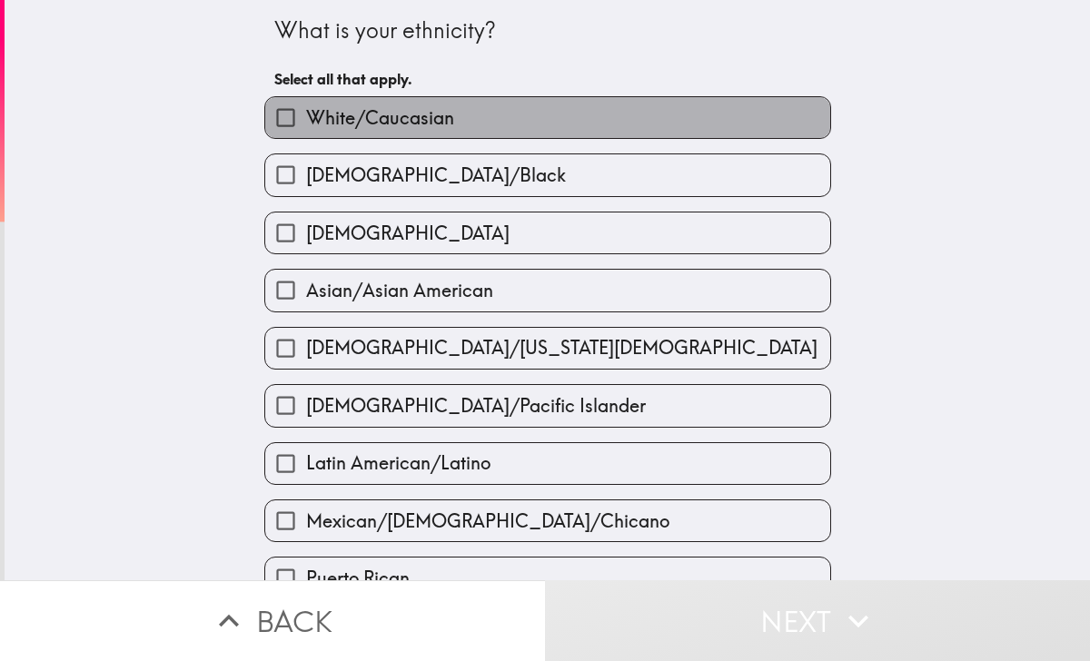
click at [484, 106] on label "White/Caucasian" at bounding box center [547, 117] width 565 height 41
click at [306, 106] on input "White/Caucasian" at bounding box center [285, 117] width 41 height 41
checkbox input "true"
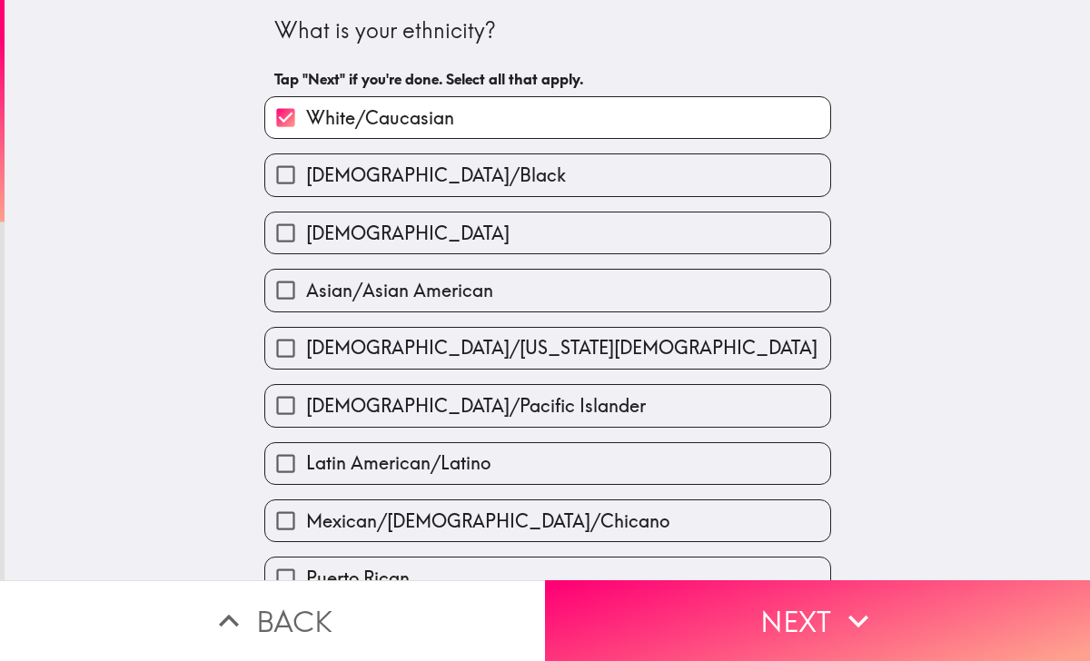
click at [436, 227] on label "Hispanic" at bounding box center [547, 233] width 565 height 41
click at [306, 227] on input "Hispanic" at bounding box center [285, 233] width 41 height 41
checkbox input "true"
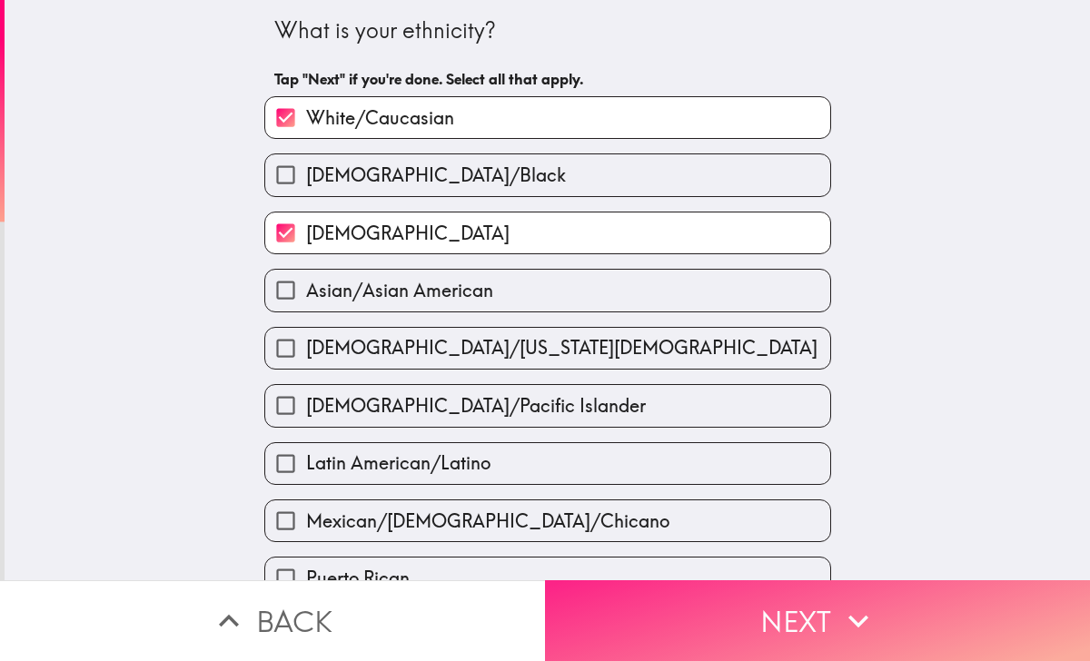
click at [605, 648] on button "Next" at bounding box center [817, 620] width 545 height 81
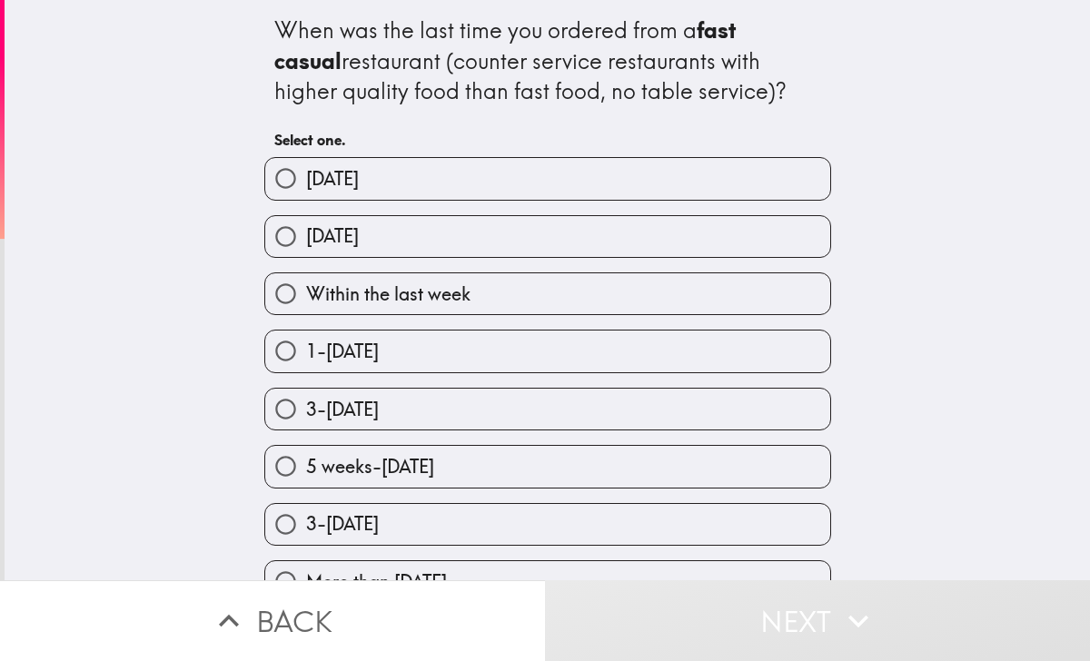
click at [359, 239] on span "Yesterday" at bounding box center [332, 235] width 53 height 25
click at [306, 239] on input "Yesterday" at bounding box center [285, 236] width 41 height 41
radio input "true"
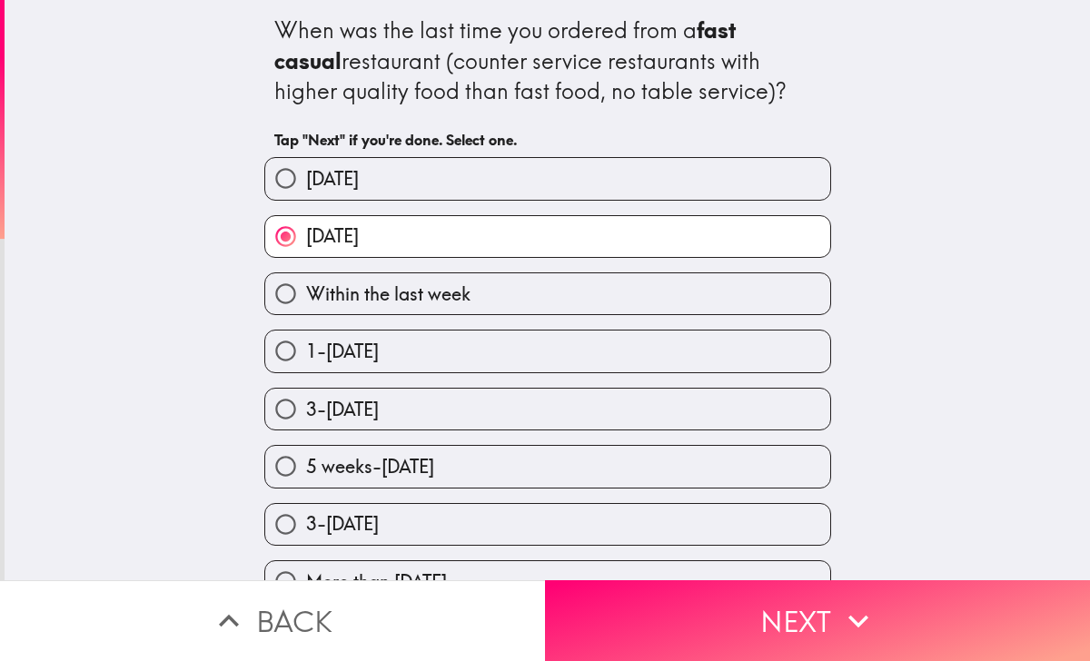
scroll to position [30, 0]
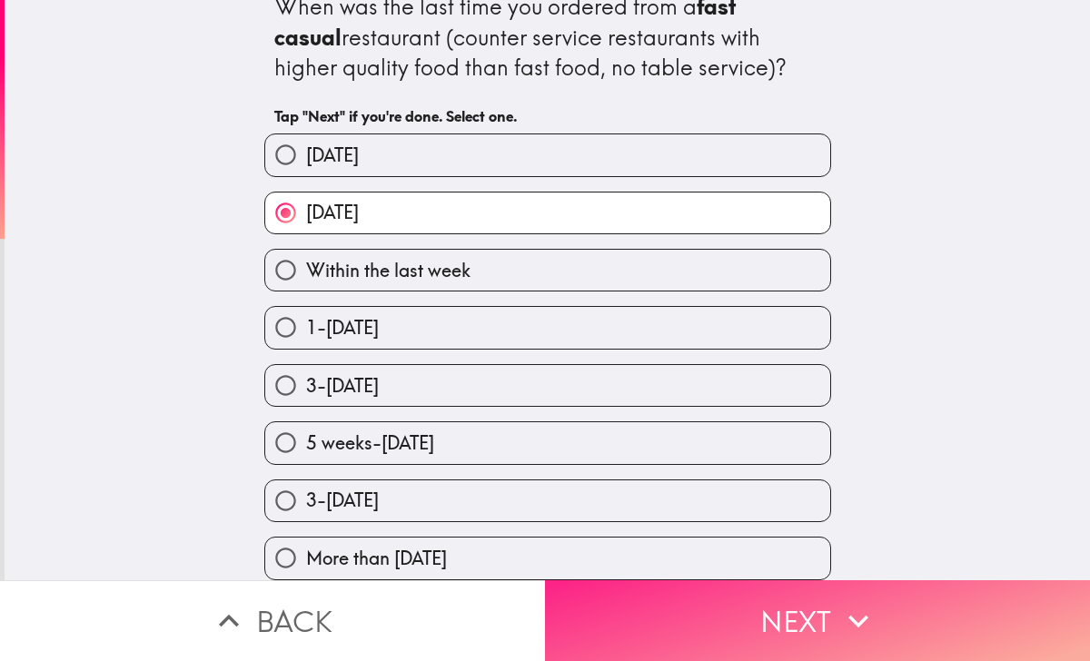
click at [656, 619] on button "Next" at bounding box center [817, 620] width 545 height 81
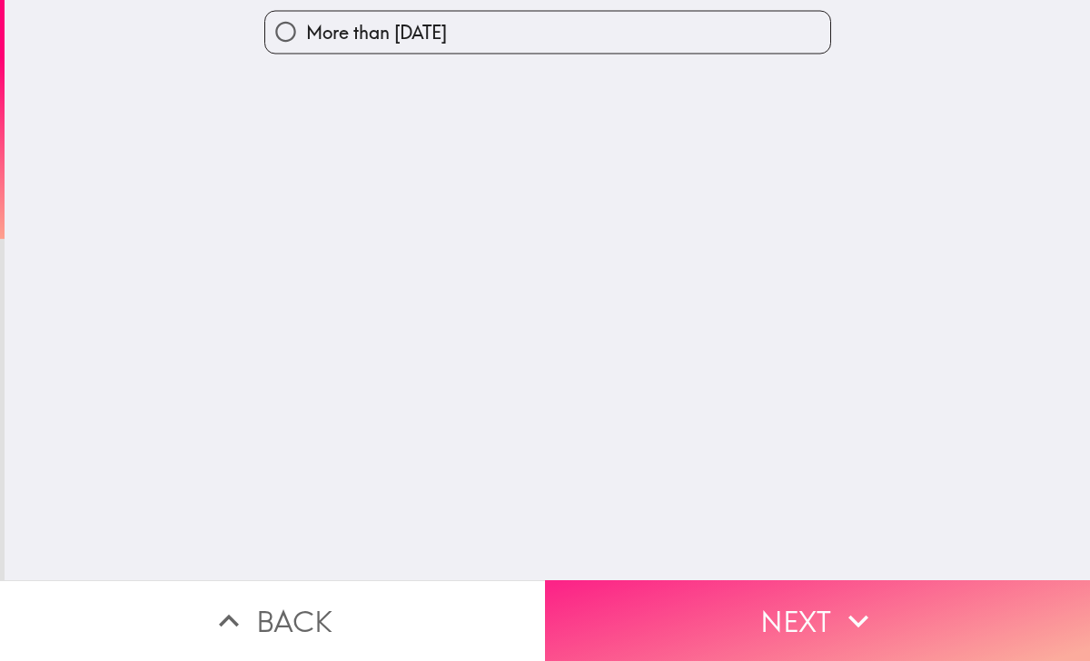
scroll to position [0, 0]
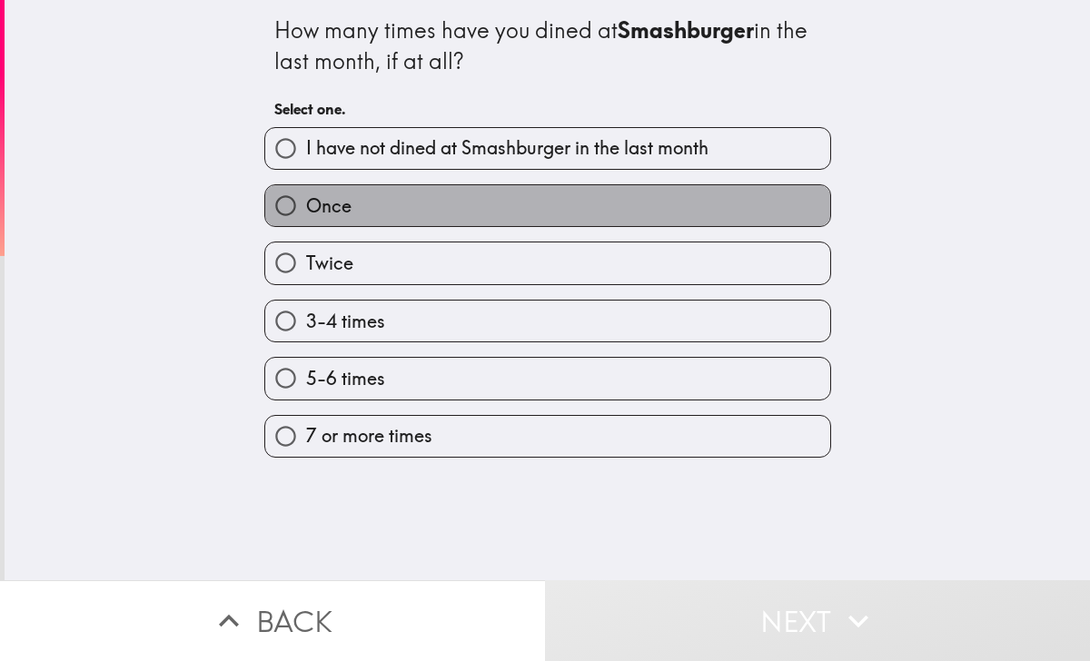
click at [463, 199] on label "Once" at bounding box center [547, 205] width 565 height 41
click at [306, 199] on input "Once" at bounding box center [285, 205] width 41 height 41
radio input "true"
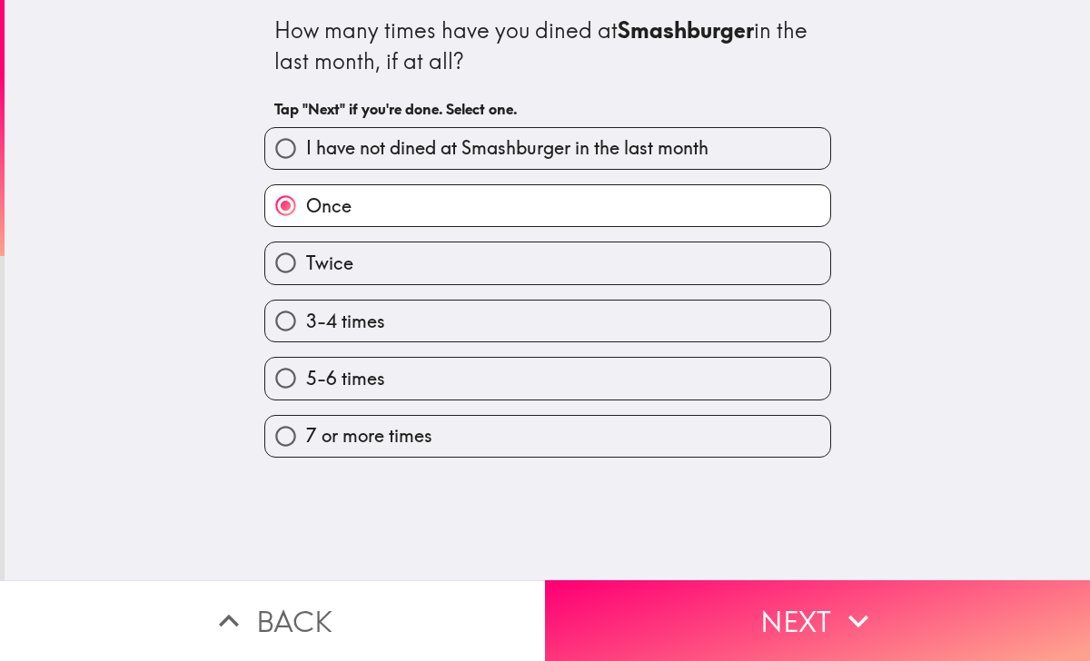
click at [450, 349] on div "5-6 times" at bounding box center [540, 370] width 581 height 57
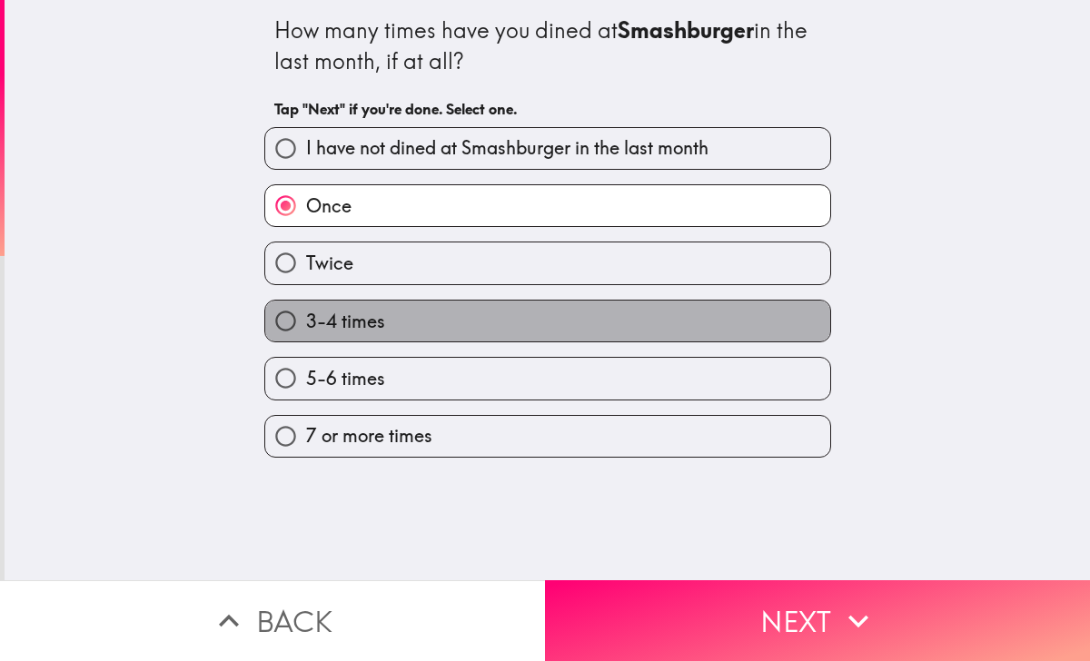
click at [453, 330] on label "3-4 times" at bounding box center [547, 321] width 565 height 41
click at [306, 330] on input "3-4 times" at bounding box center [285, 321] width 41 height 41
radio input "true"
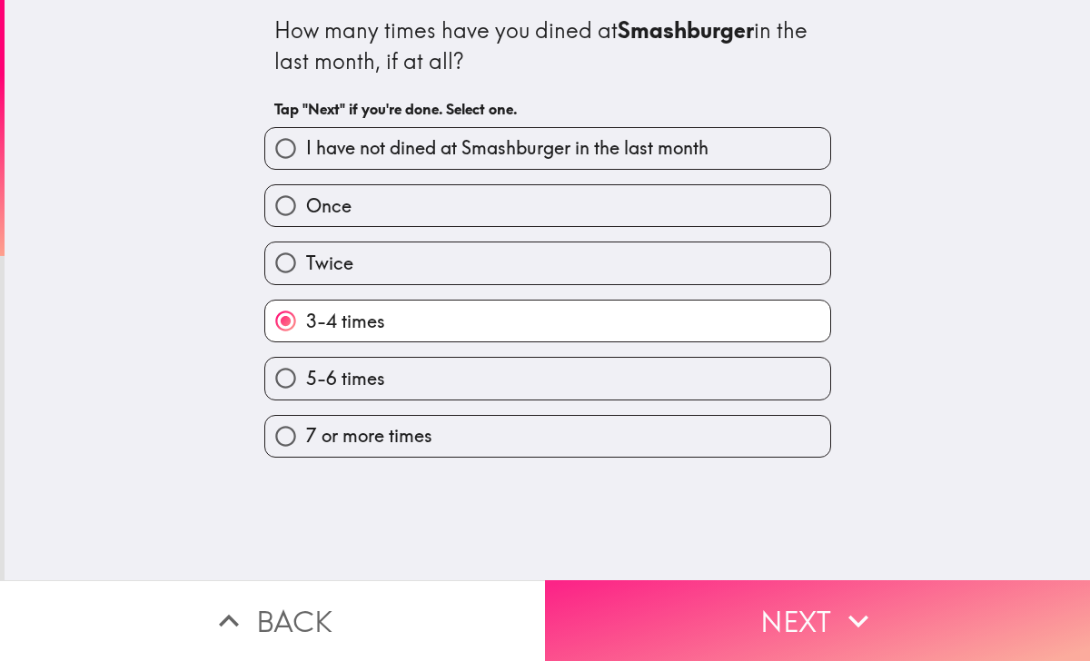
click at [807, 631] on button "Next" at bounding box center [817, 620] width 545 height 81
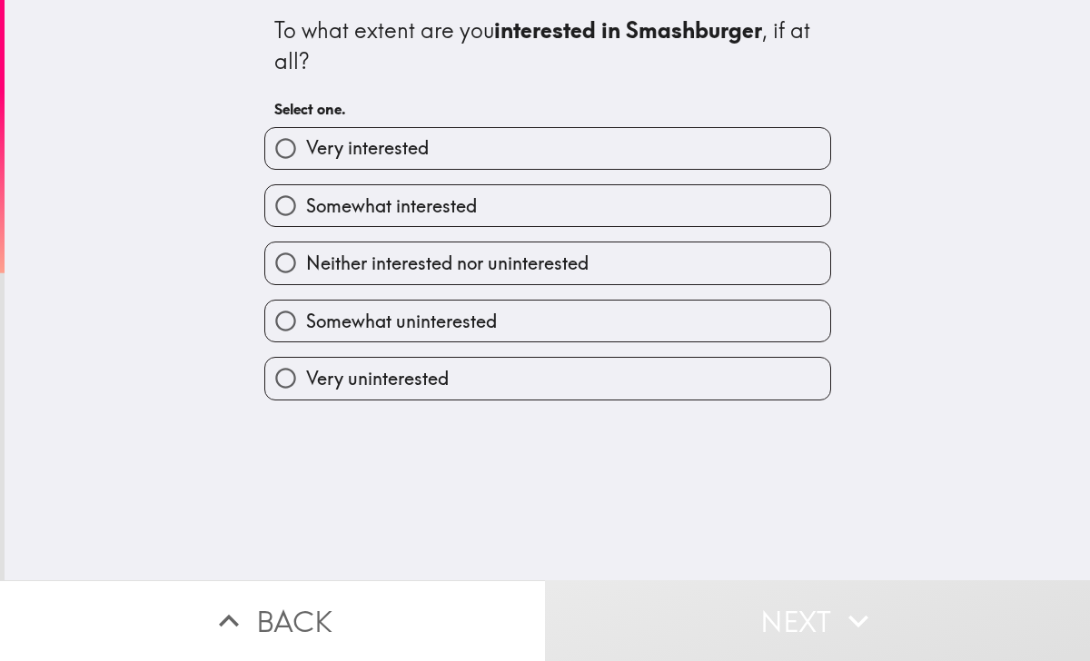
click at [447, 202] on span "Somewhat interested" at bounding box center [391, 205] width 171 height 25
click at [306, 202] on input "Somewhat interested" at bounding box center [285, 205] width 41 height 41
radio input "true"
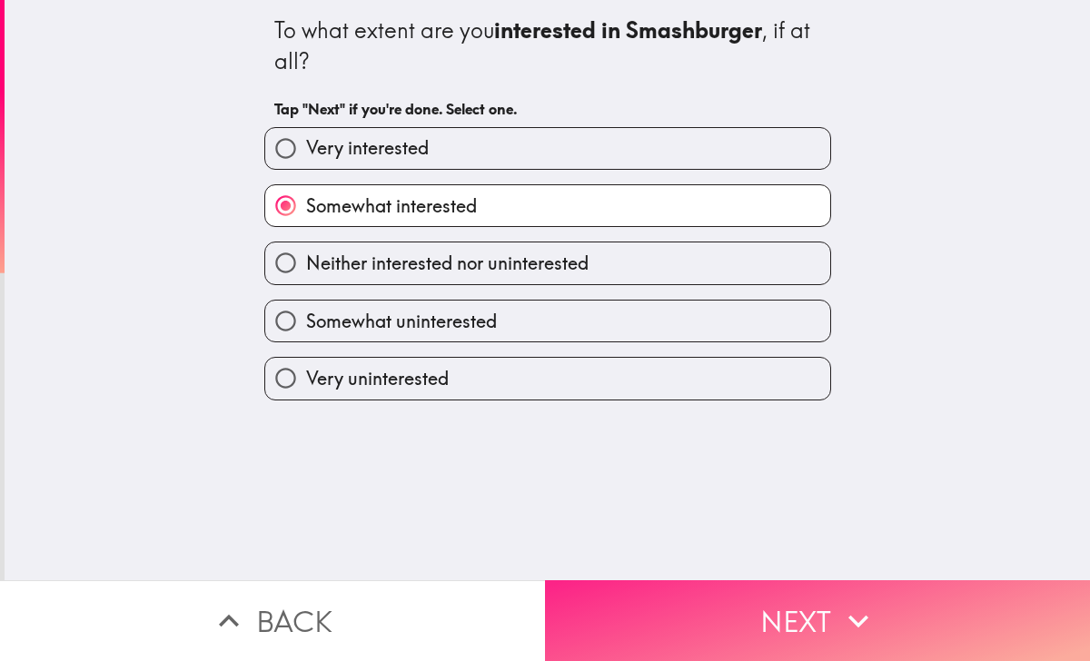
click at [777, 640] on button "Next" at bounding box center [817, 620] width 545 height 81
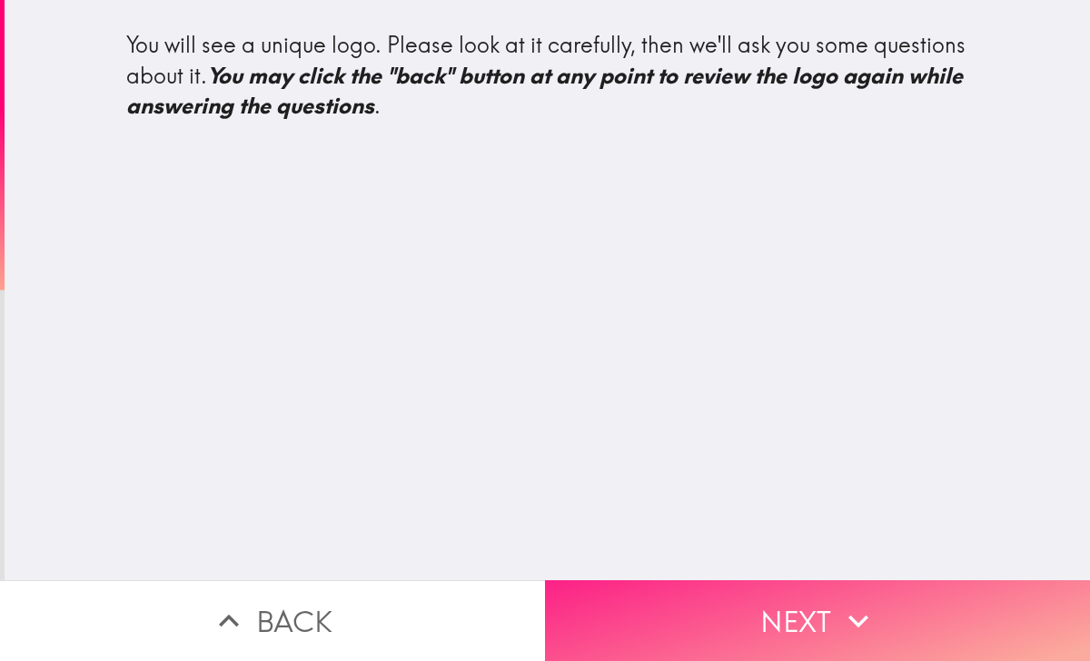
click at [777, 640] on button "Next" at bounding box center [817, 620] width 545 height 81
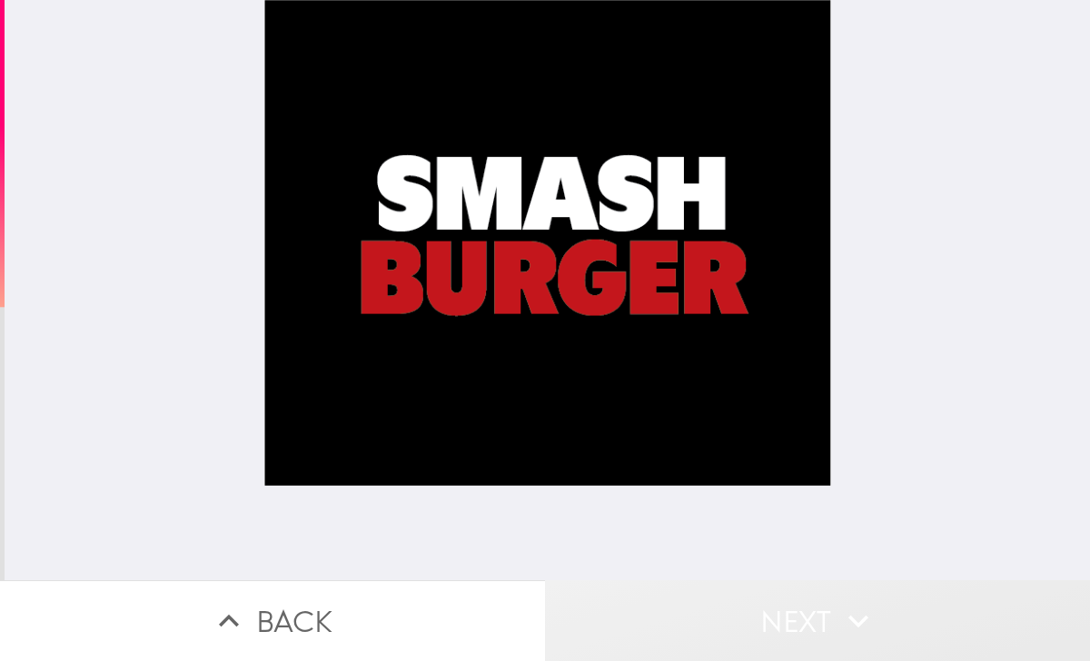
click at [777, 640] on button "Next" at bounding box center [817, 620] width 545 height 81
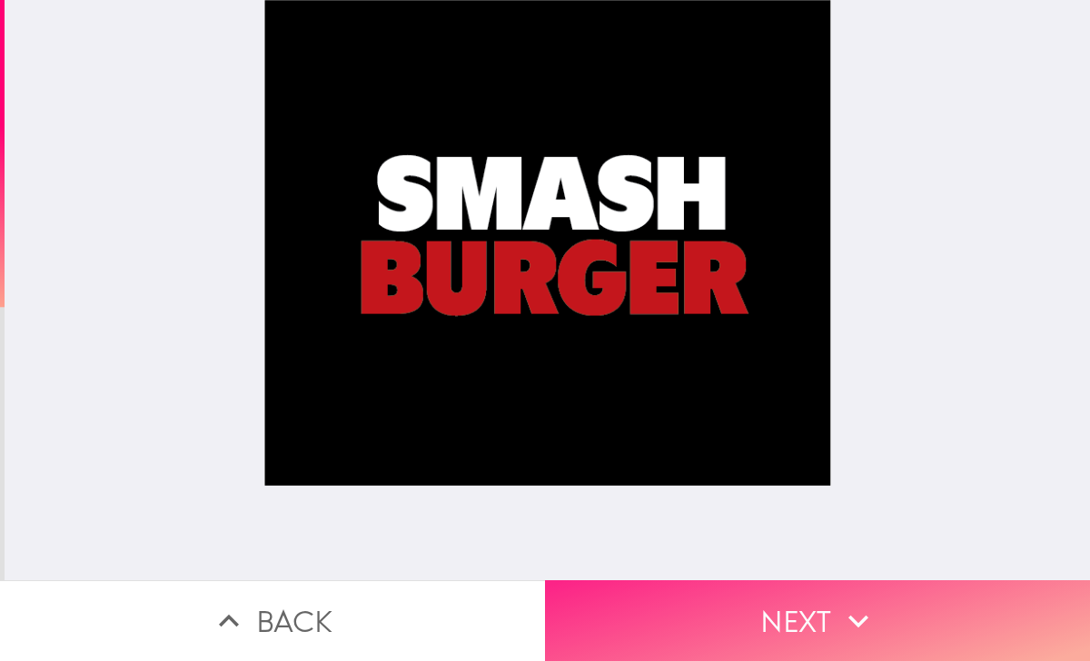
click at [778, 602] on button "Next" at bounding box center [817, 620] width 545 height 81
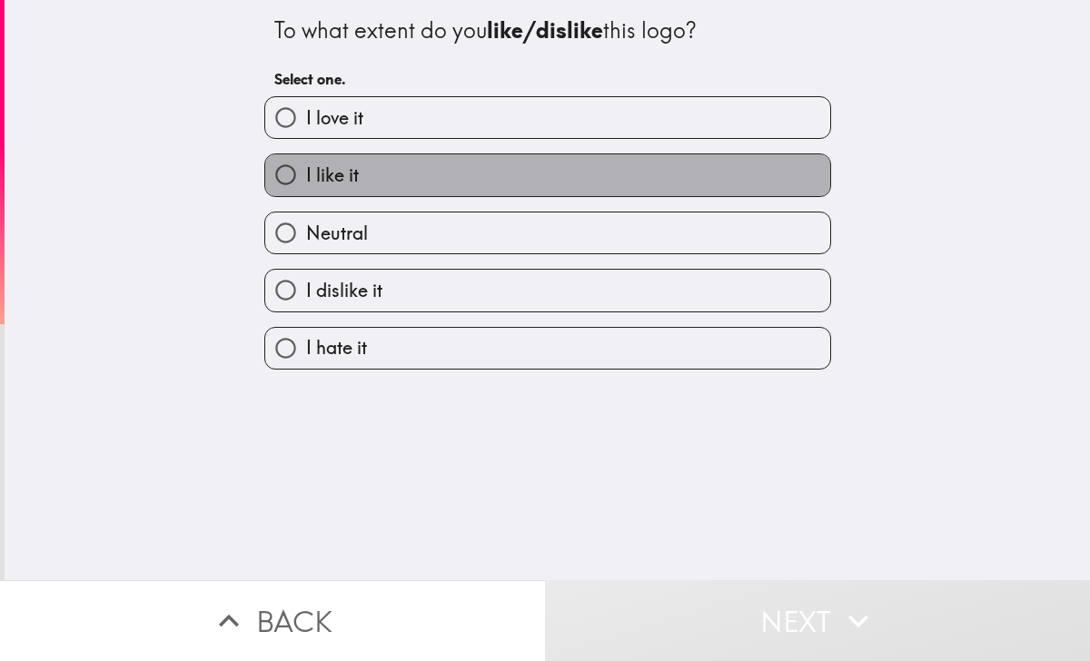
click at [523, 163] on label "I like it" at bounding box center [547, 174] width 565 height 41
click at [306, 163] on input "I like it" at bounding box center [285, 174] width 41 height 41
radio input "true"
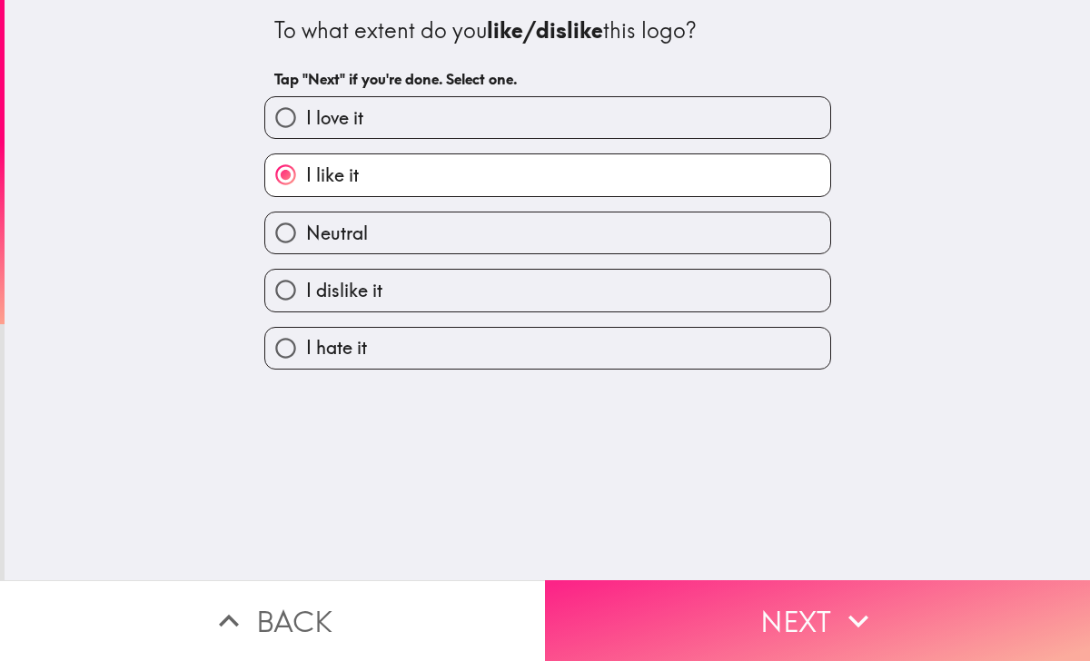
click at [816, 647] on button "Next" at bounding box center [817, 620] width 545 height 81
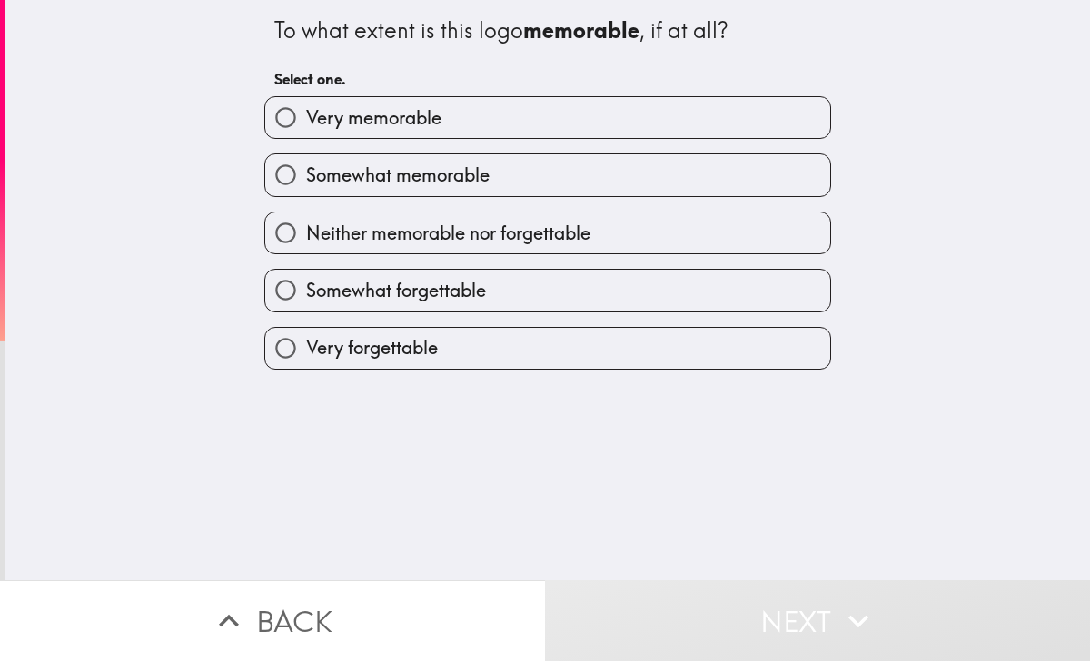
click at [490, 179] on span "Somewhat memorable" at bounding box center [397, 175] width 183 height 25
click at [306, 179] on input "Somewhat memorable" at bounding box center [285, 174] width 41 height 41
radio input "true"
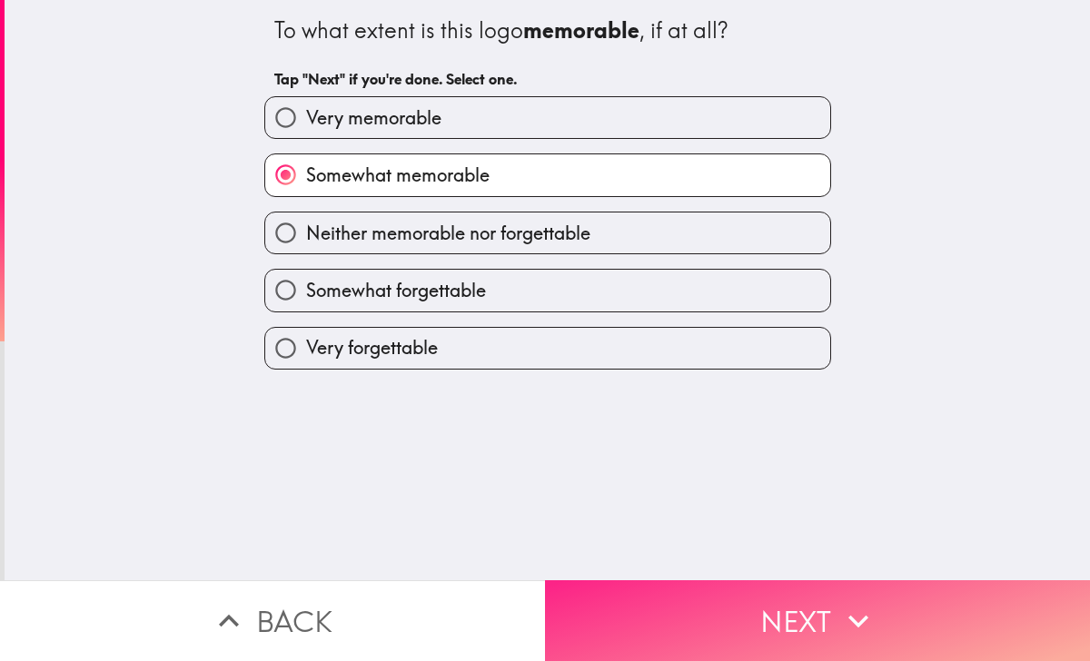
click at [644, 607] on button "Next" at bounding box center [817, 620] width 545 height 81
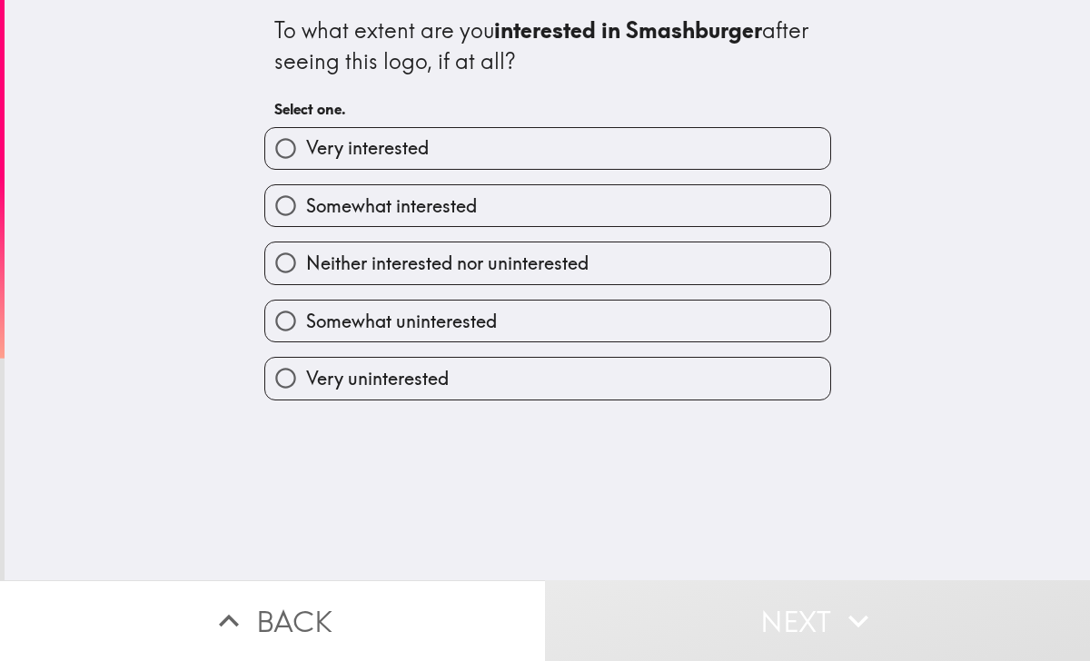
click at [419, 190] on label "Somewhat interested" at bounding box center [547, 205] width 565 height 41
click at [306, 190] on input "Somewhat interested" at bounding box center [285, 205] width 41 height 41
radio input "true"
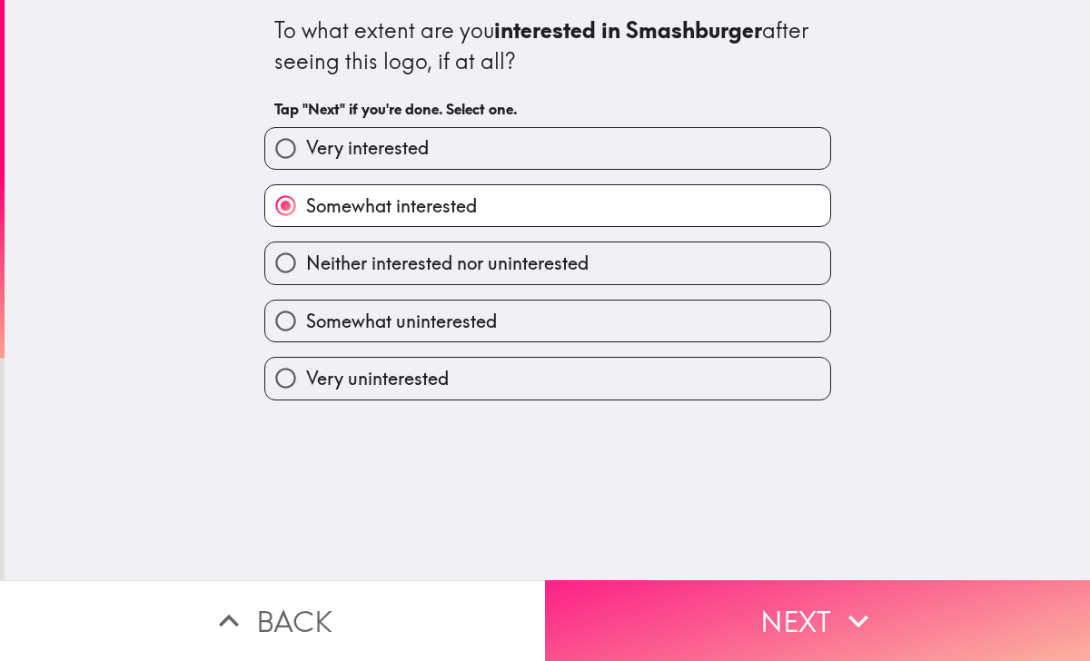
click at [648, 630] on button "Next" at bounding box center [817, 620] width 545 height 81
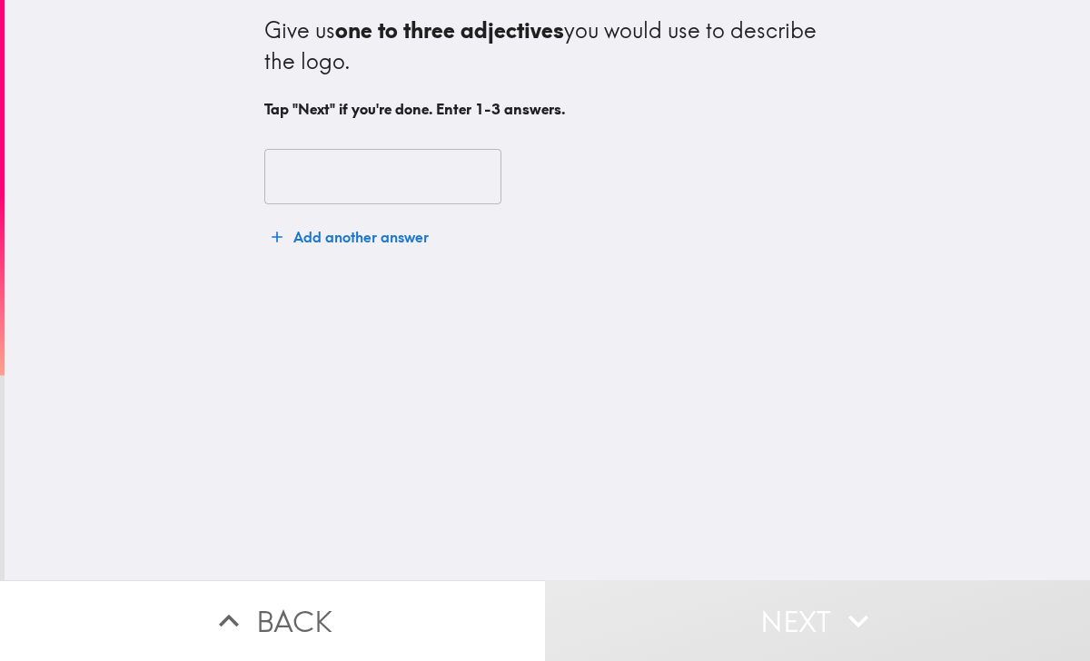
click at [397, 141] on div "​ Add another answer" at bounding box center [547, 202] width 567 height 151
click at [376, 183] on input "text" at bounding box center [382, 177] width 237 height 56
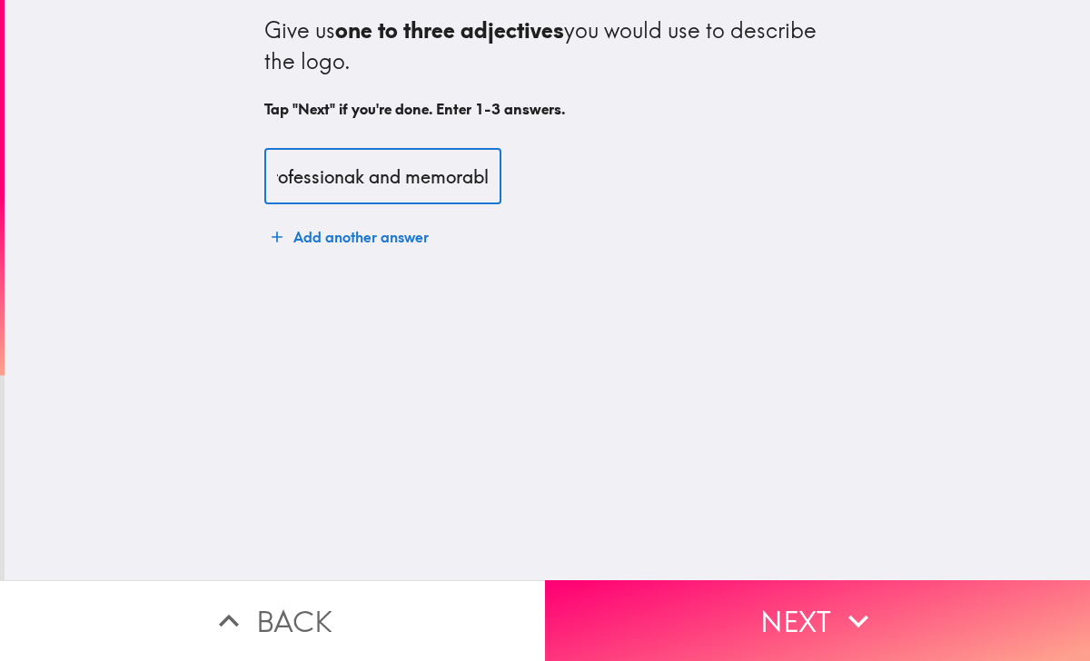
scroll to position [0, 94]
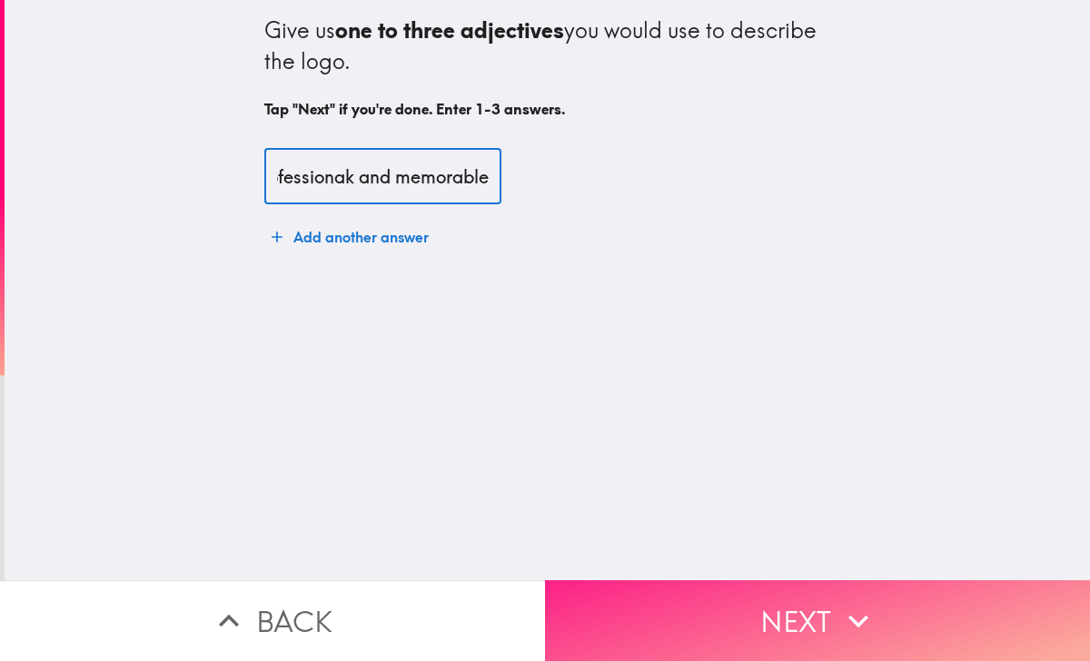
type input "cool, professionak and memorable"
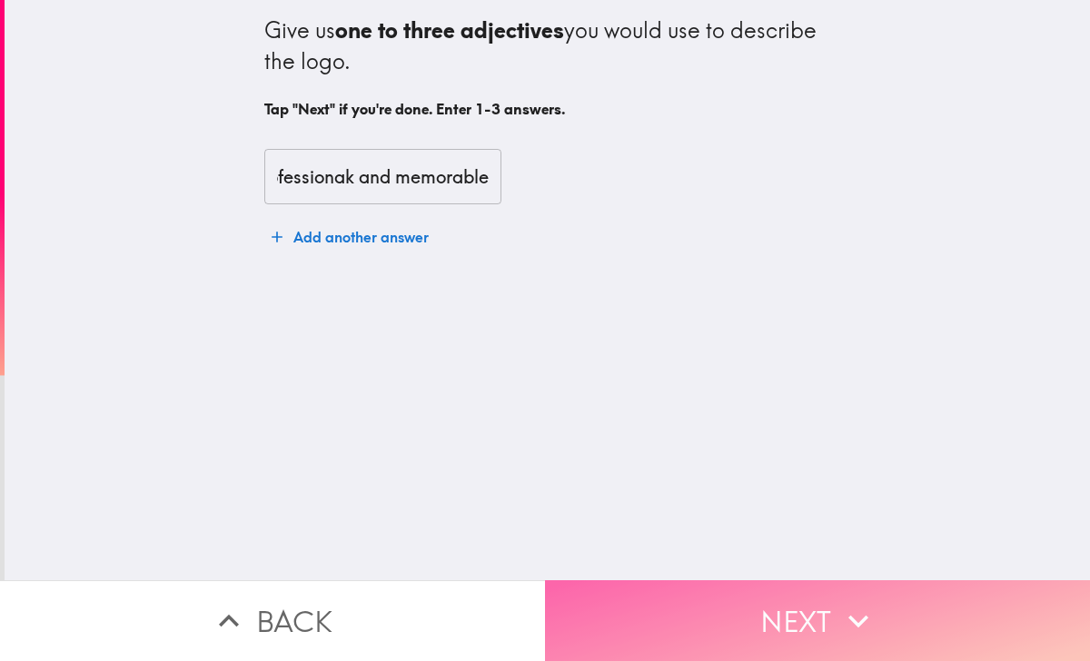
click at [866, 601] on icon "button" at bounding box center [858, 621] width 40 height 40
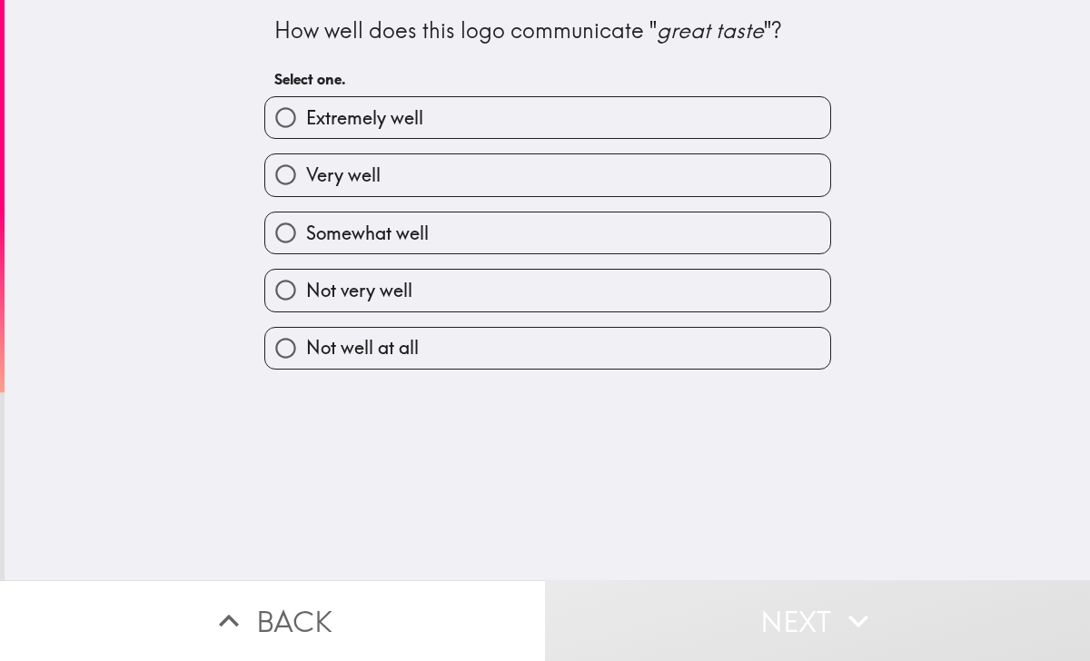
click at [383, 183] on label "Very well" at bounding box center [547, 174] width 565 height 41
click at [306, 183] on input "Very well" at bounding box center [285, 174] width 41 height 41
radio input "true"
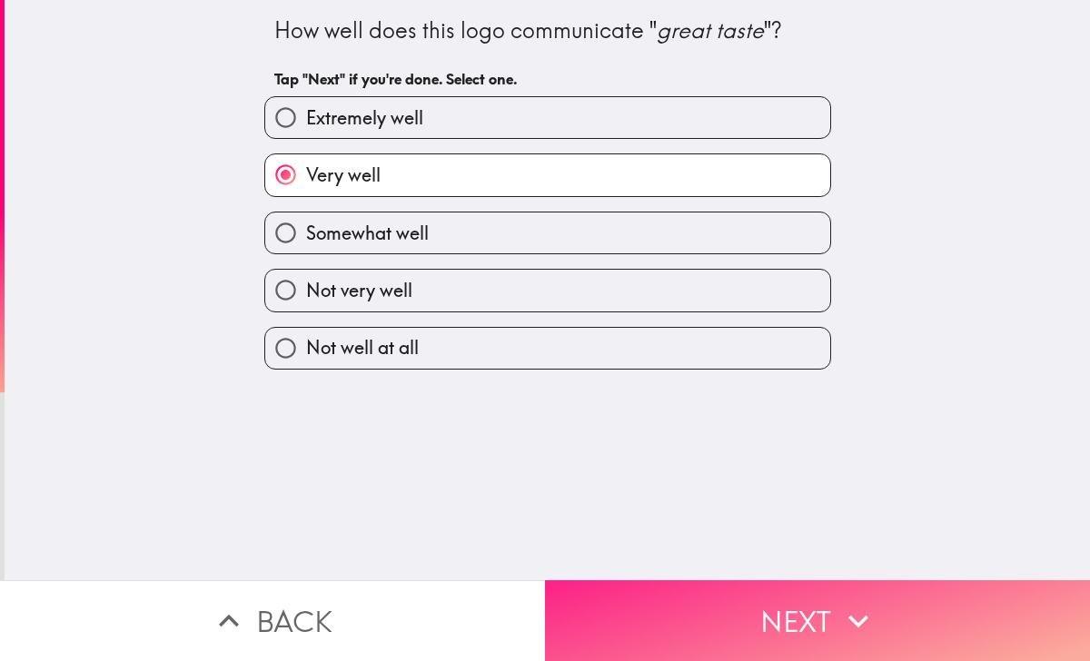
click at [789, 629] on button "Next" at bounding box center [817, 620] width 545 height 81
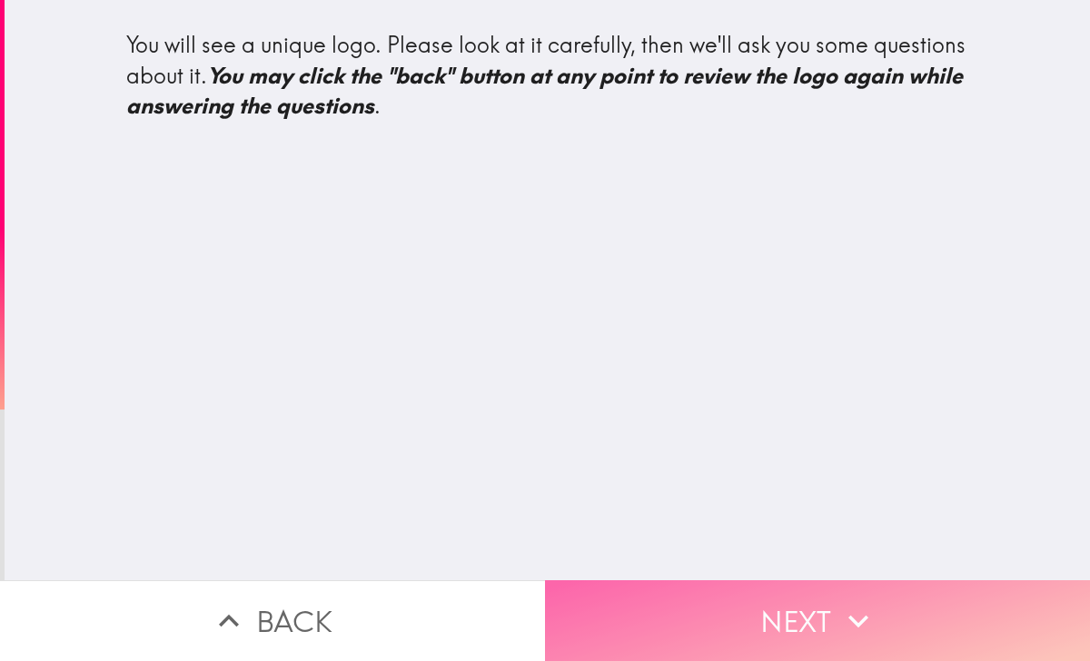
click at [695, 617] on button "Next" at bounding box center [817, 620] width 545 height 81
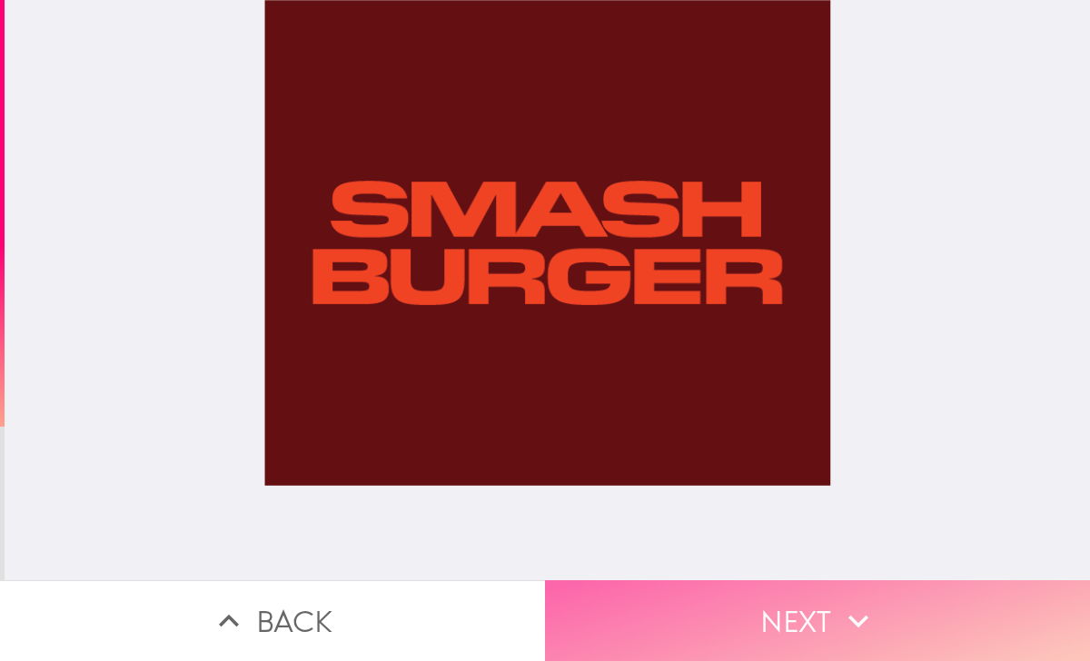
click at [713, 611] on button "Next" at bounding box center [817, 620] width 545 height 81
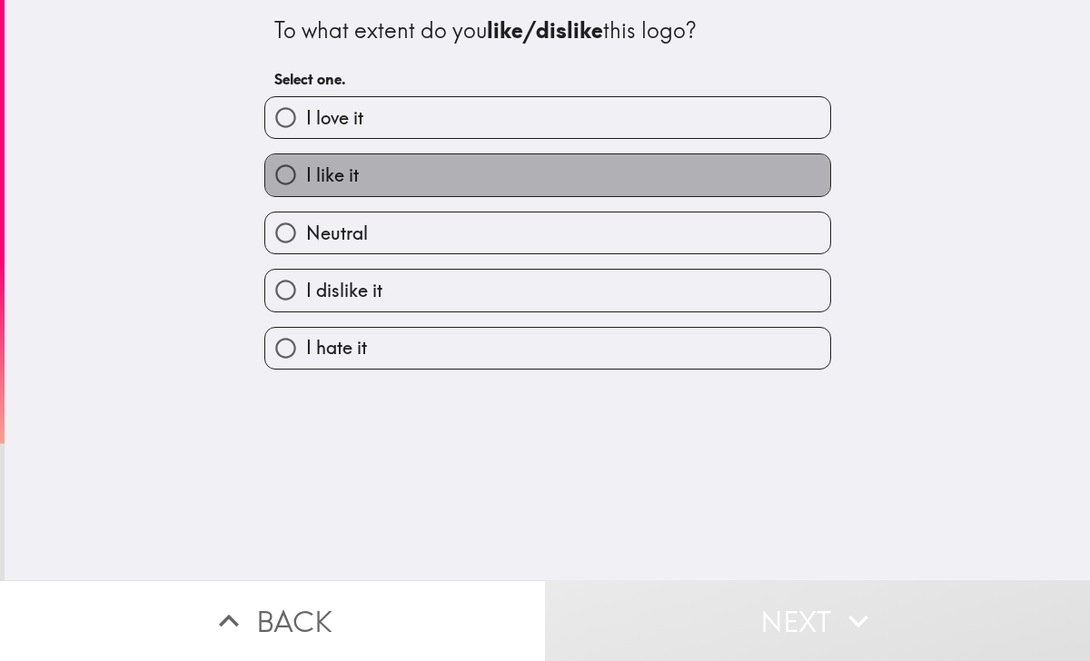
click at [512, 173] on label "I like it" at bounding box center [547, 174] width 565 height 41
click at [306, 173] on input "I like it" at bounding box center [285, 174] width 41 height 41
radio input "true"
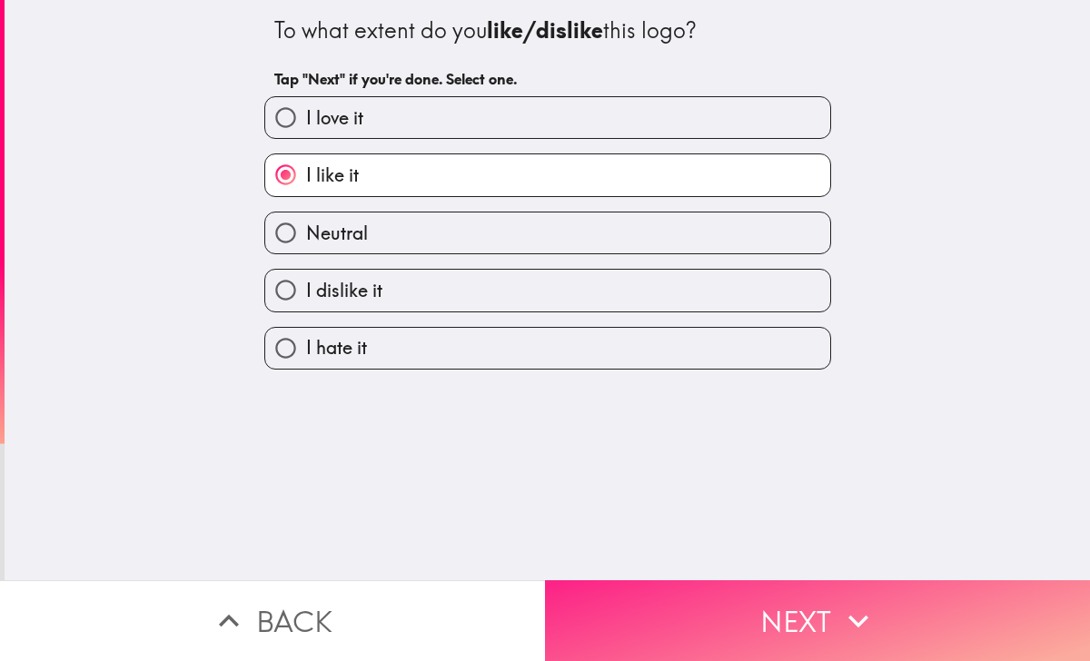
click at [717, 598] on button "Next" at bounding box center [817, 620] width 545 height 81
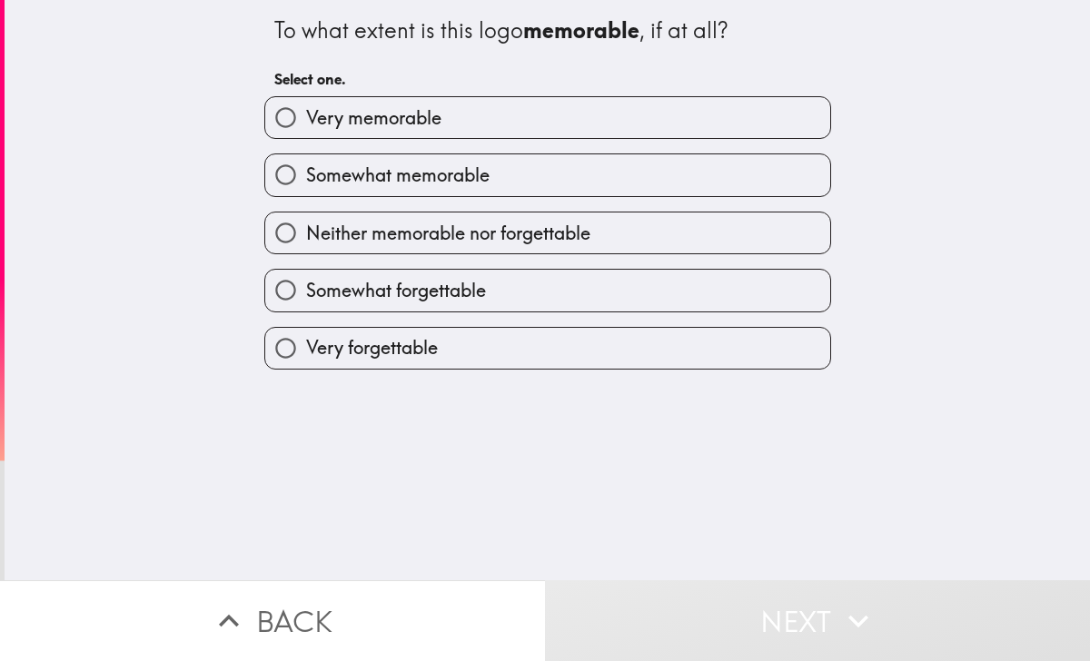
click at [586, 196] on div "Somewhat memorable" at bounding box center [547, 174] width 567 height 43
drag, startPoint x: 586, startPoint y: 197, endPoint x: 586, endPoint y: 187, distance: 10.0
click at [586, 187] on div "Somewhat memorable" at bounding box center [547, 174] width 567 height 43
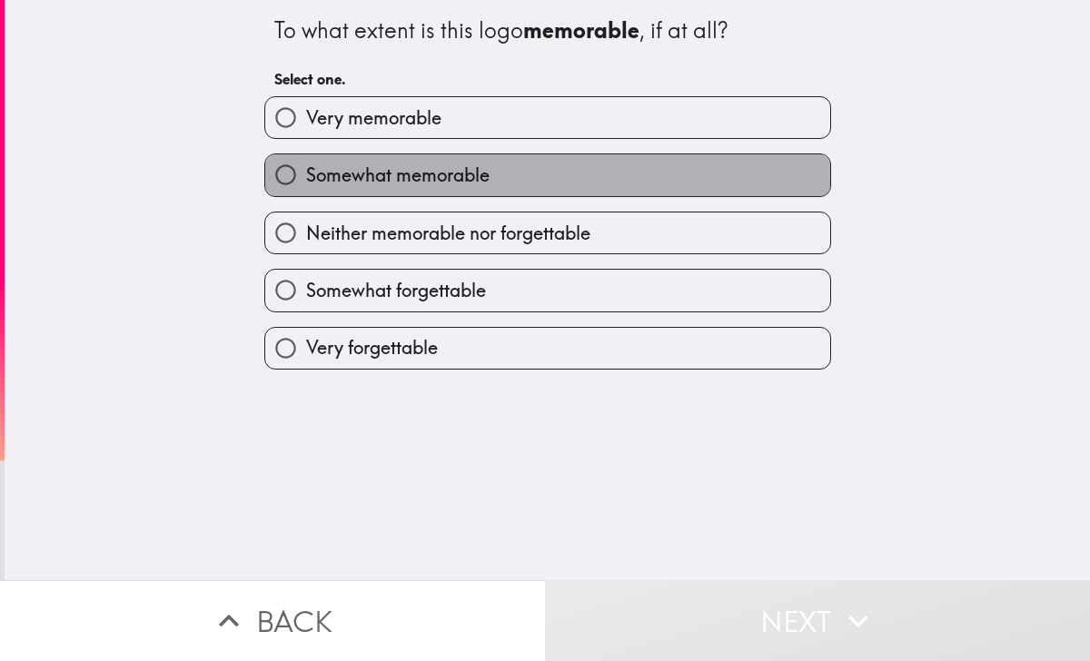
click at [586, 187] on label "Somewhat memorable" at bounding box center [547, 174] width 565 height 41
click at [306, 187] on input "Somewhat memorable" at bounding box center [285, 174] width 41 height 41
radio input "true"
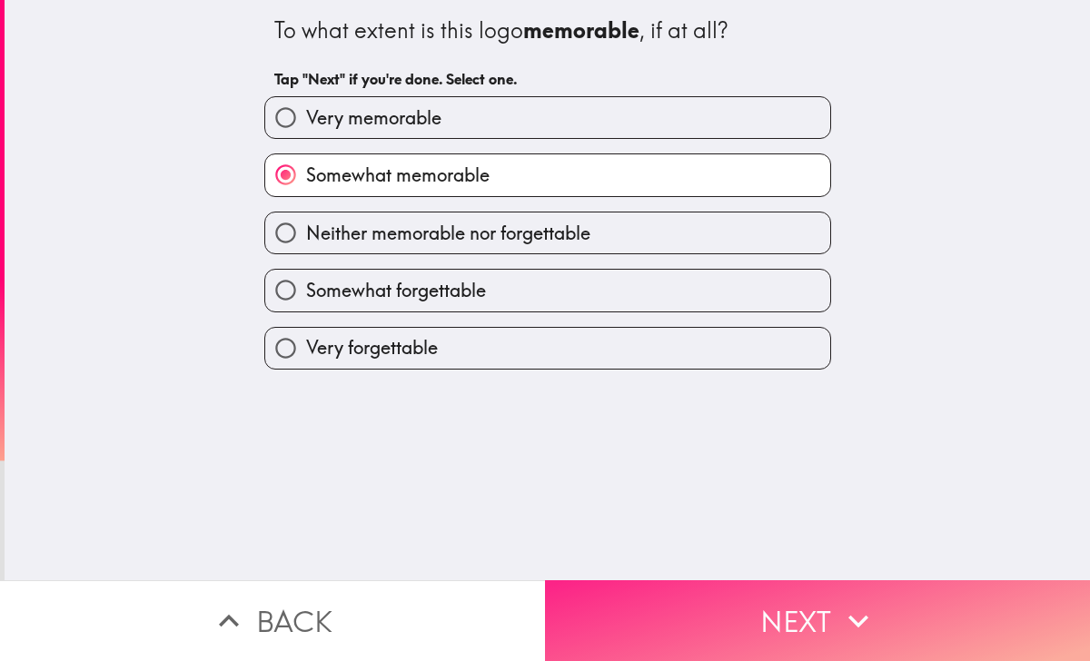
click at [749, 618] on button "Next" at bounding box center [817, 620] width 545 height 81
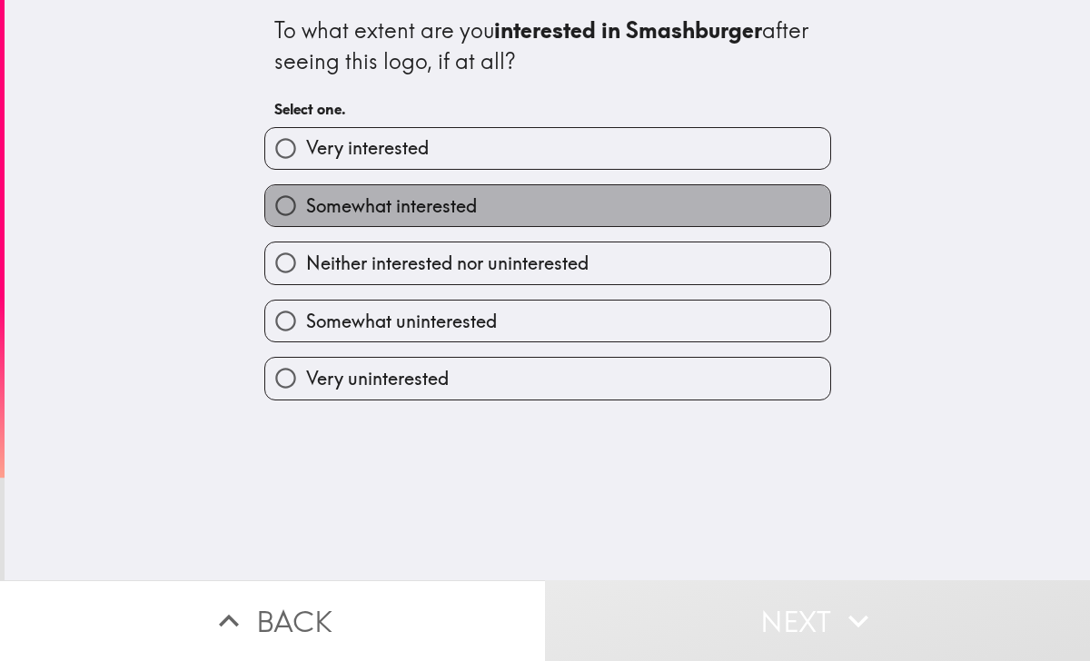
click at [517, 193] on label "Somewhat interested" at bounding box center [547, 205] width 565 height 41
click at [306, 193] on input "Somewhat interested" at bounding box center [285, 205] width 41 height 41
radio input "true"
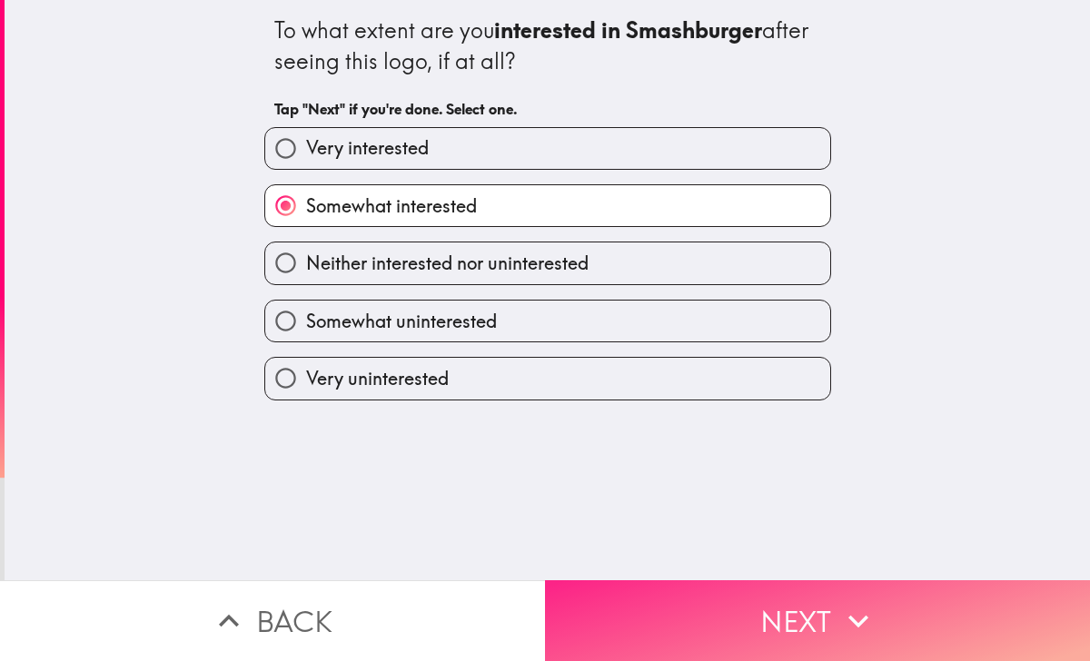
click at [705, 602] on button "Next" at bounding box center [817, 620] width 545 height 81
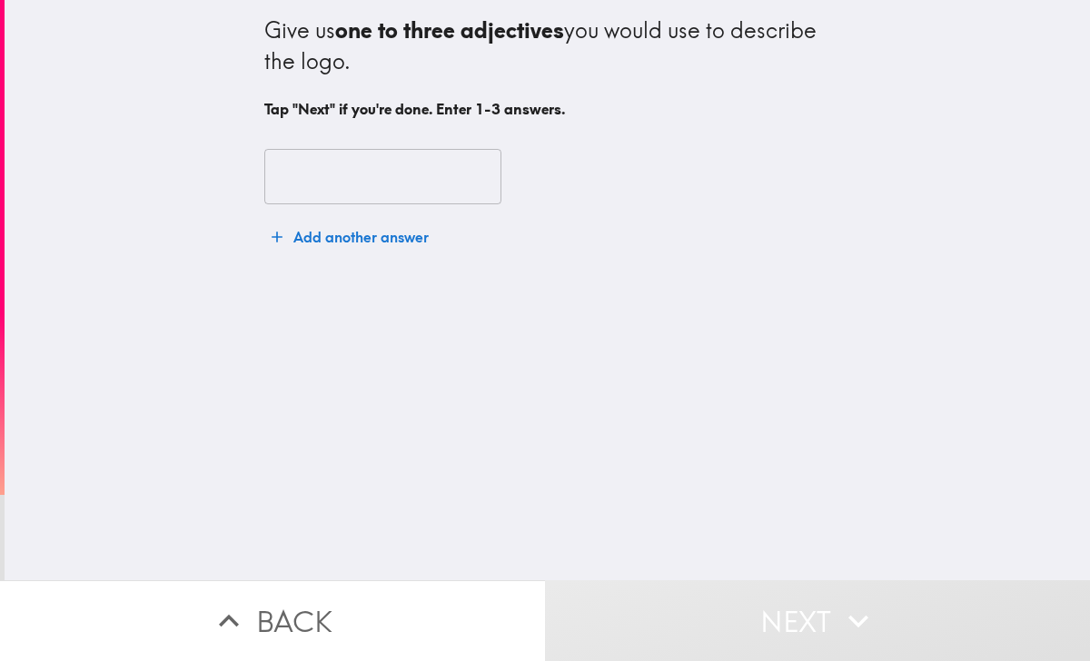
click at [394, 168] on input "text" at bounding box center [382, 177] width 237 height 56
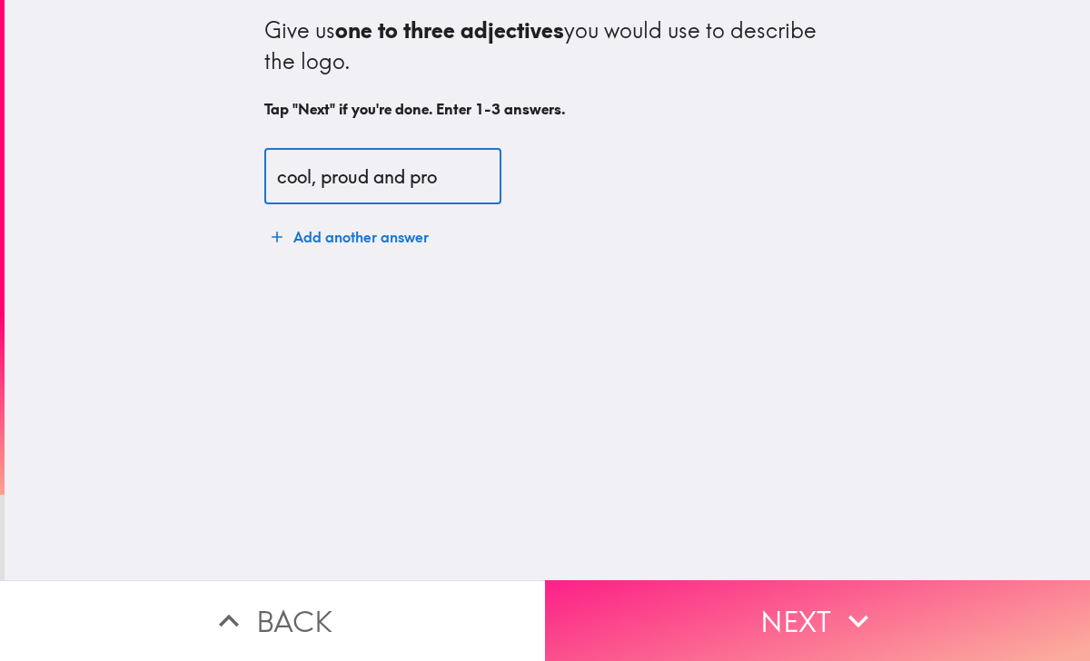
type input "cool, proud and pro"
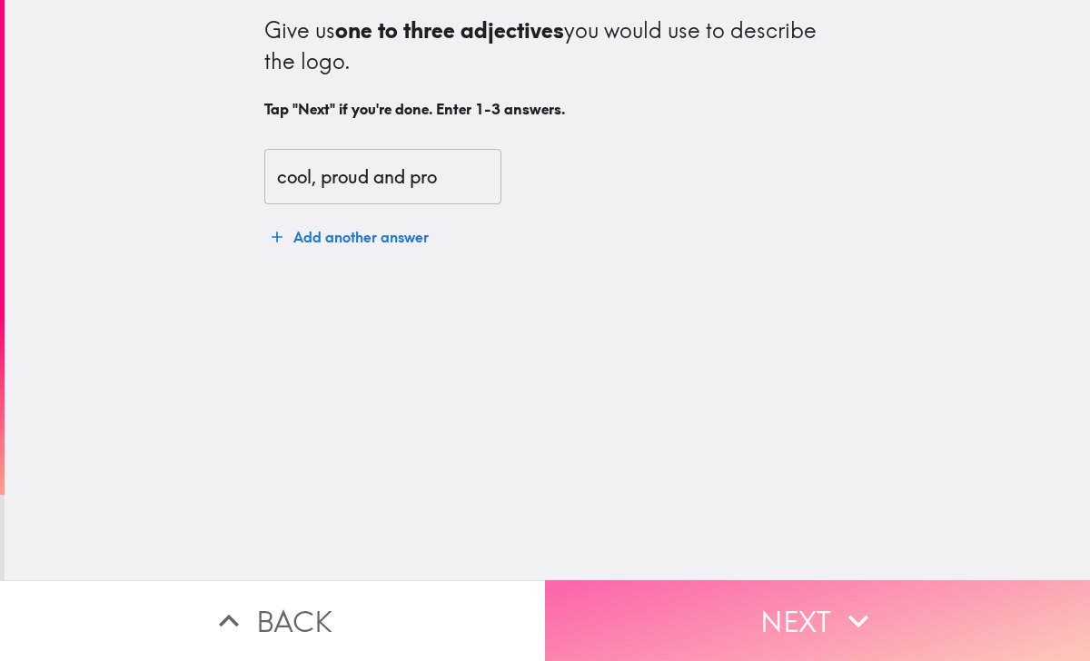
click at [735, 623] on button "Next" at bounding box center [817, 620] width 545 height 81
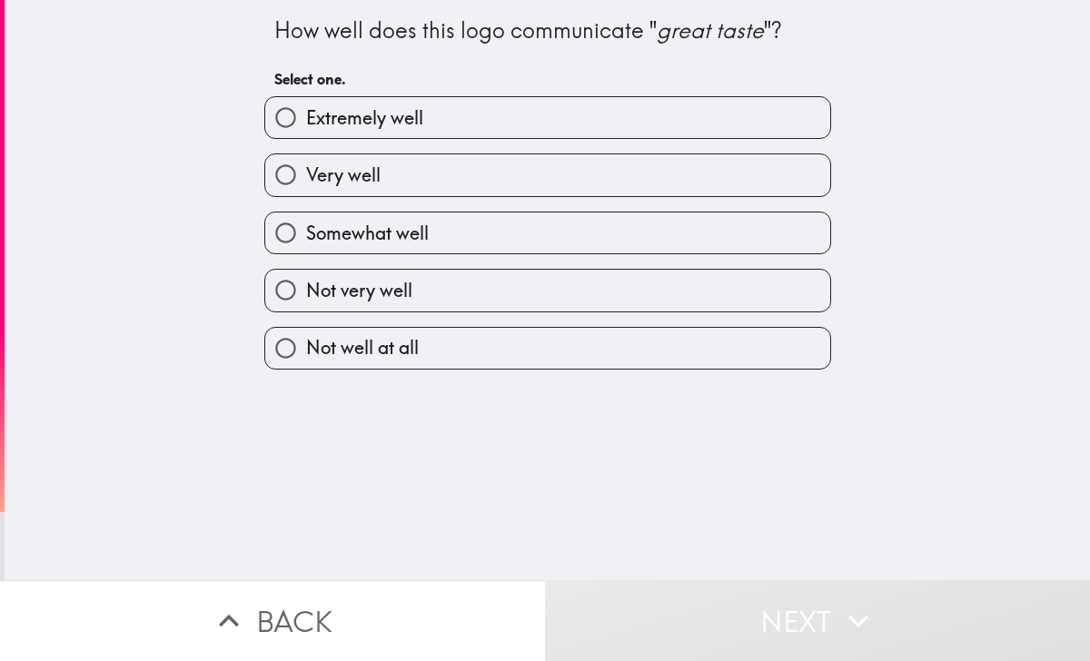
click at [554, 195] on label "Very well" at bounding box center [547, 174] width 565 height 41
click at [306, 195] on input "Very well" at bounding box center [285, 174] width 41 height 41
radio input "true"
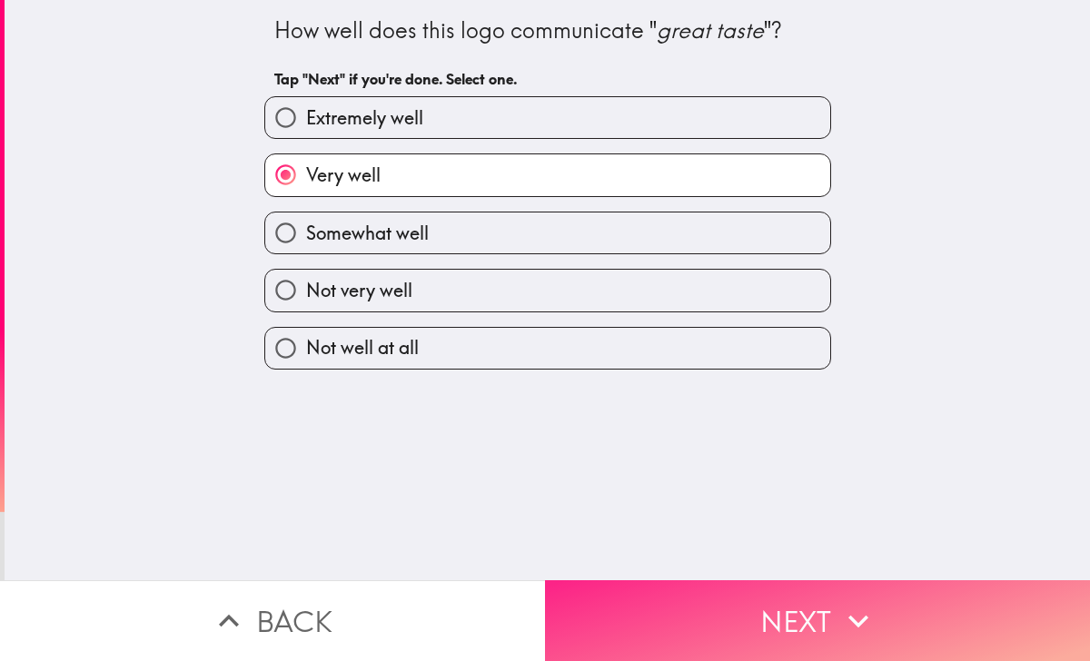
click at [708, 586] on button "Next" at bounding box center [817, 620] width 545 height 81
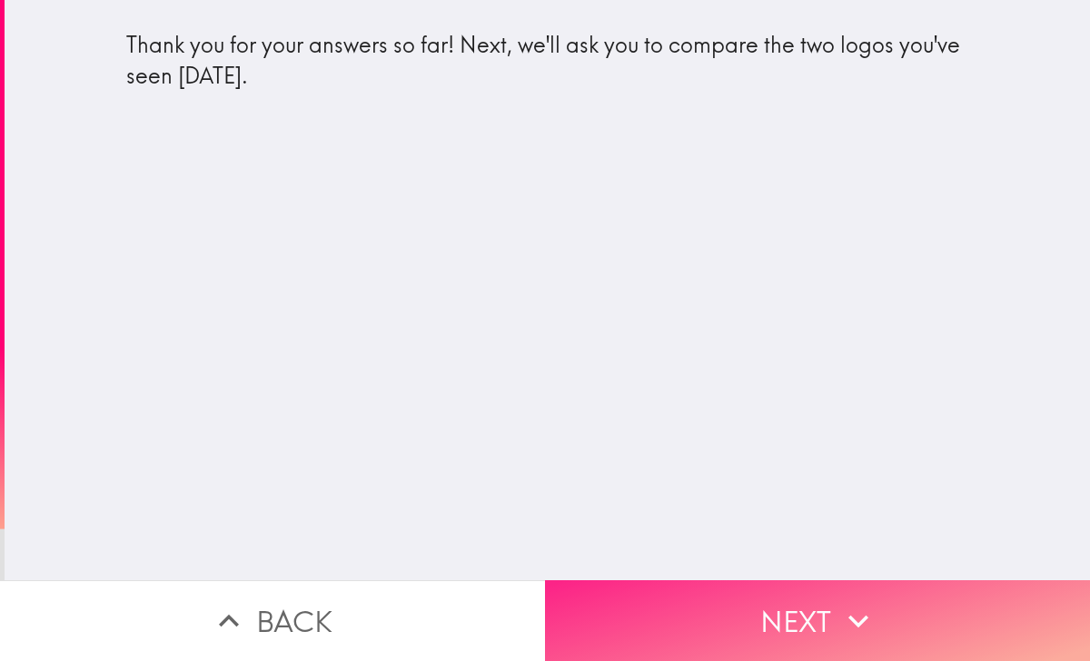
click at [755, 610] on button "Next" at bounding box center [817, 620] width 545 height 81
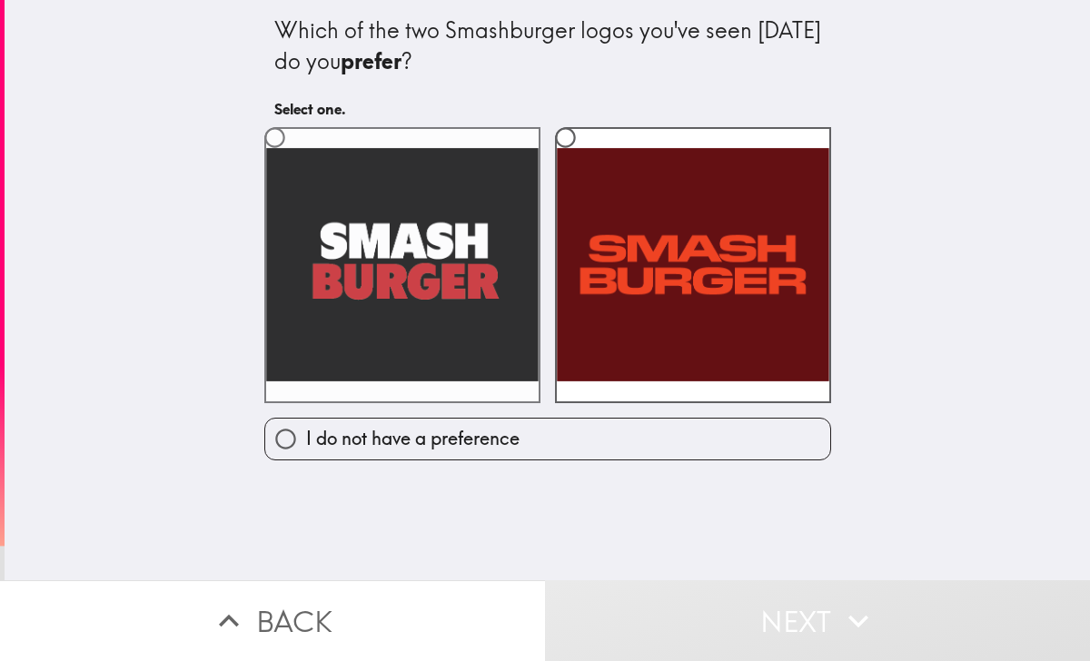
click at [490, 276] on label at bounding box center [402, 265] width 276 height 276
click at [295, 158] on input "radio" at bounding box center [274, 137] width 41 height 41
radio input "true"
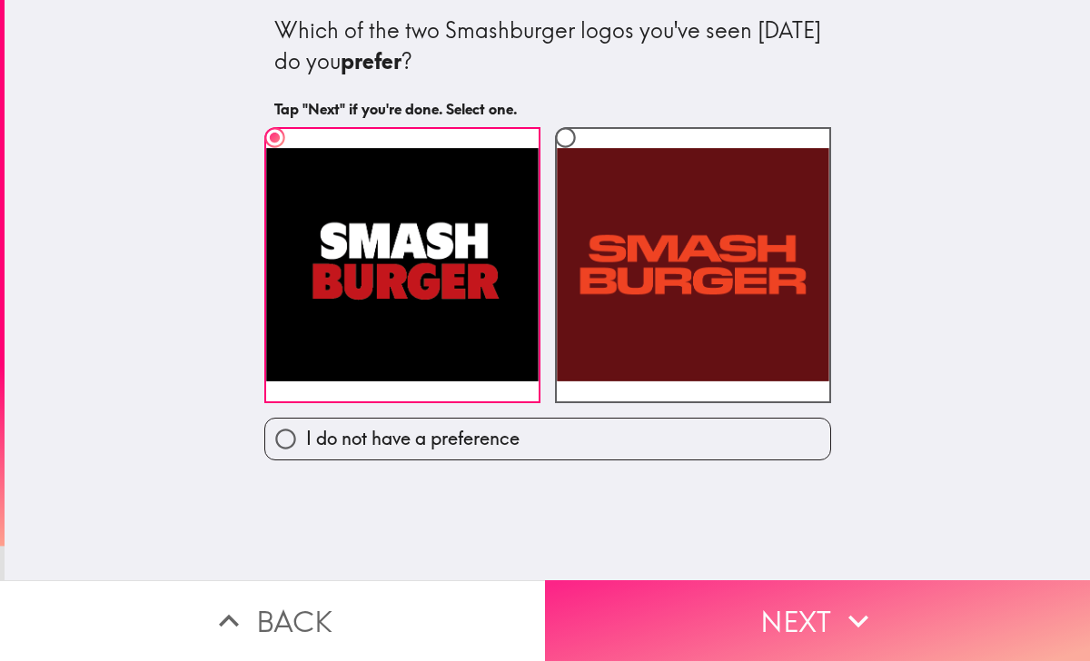
click at [716, 624] on button "Next" at bounding box center [817, 620] width 545 height 81
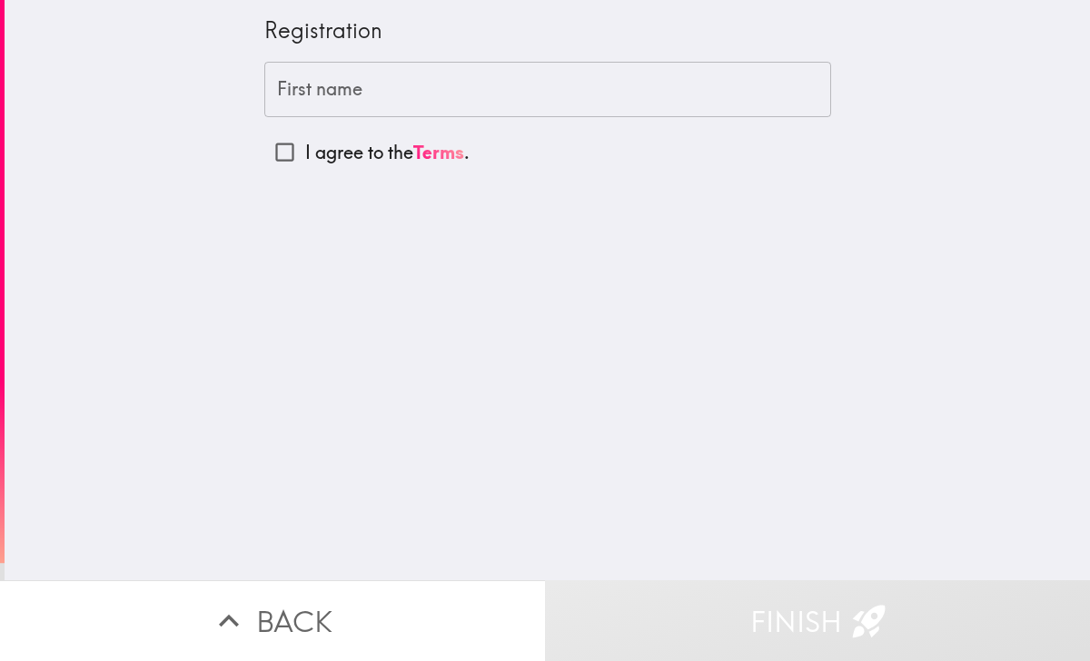
click at [495, 92] on input "First name" at bounding box center [547, 90] width 567 height 56
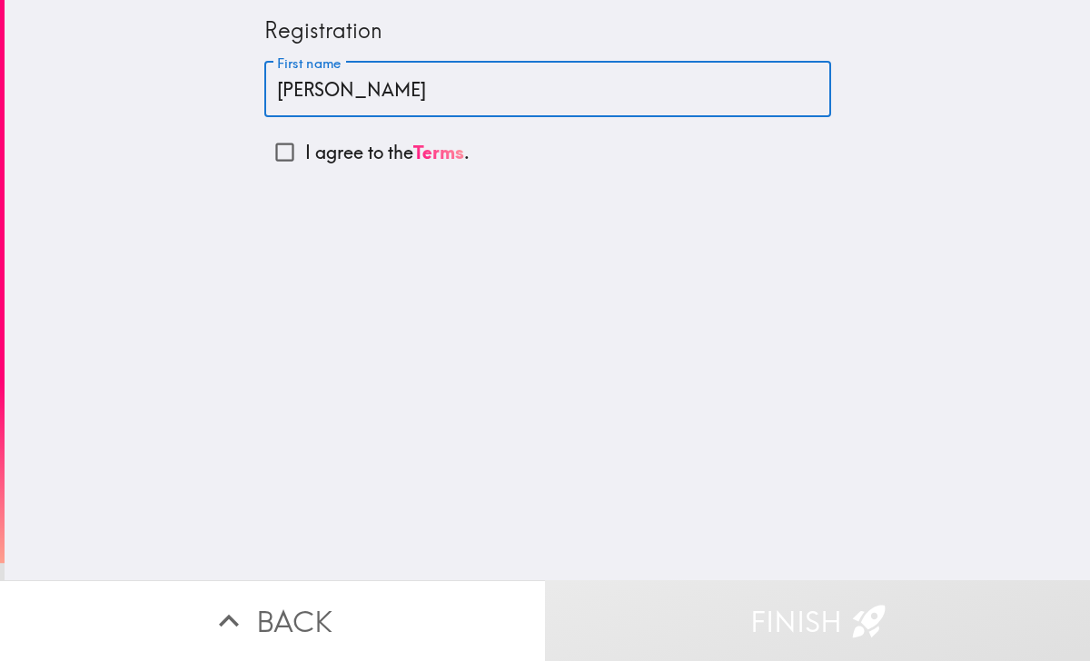
type input "Javier"
click at [300, 164] on input "I agree to the Terms ." at bounding box center [284, 152] width 41 height 41
checkbox input "true"
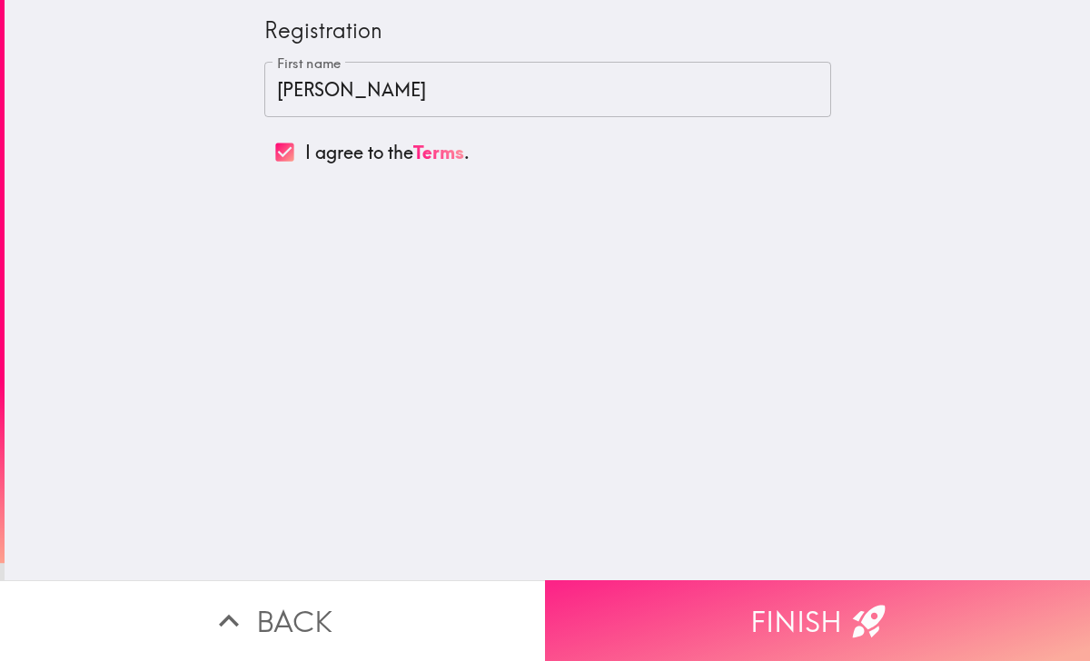
click at [792, 628] on button "Finish" at bounding box center [817, 620] width 545 height 81
